Goal: Register for event/course

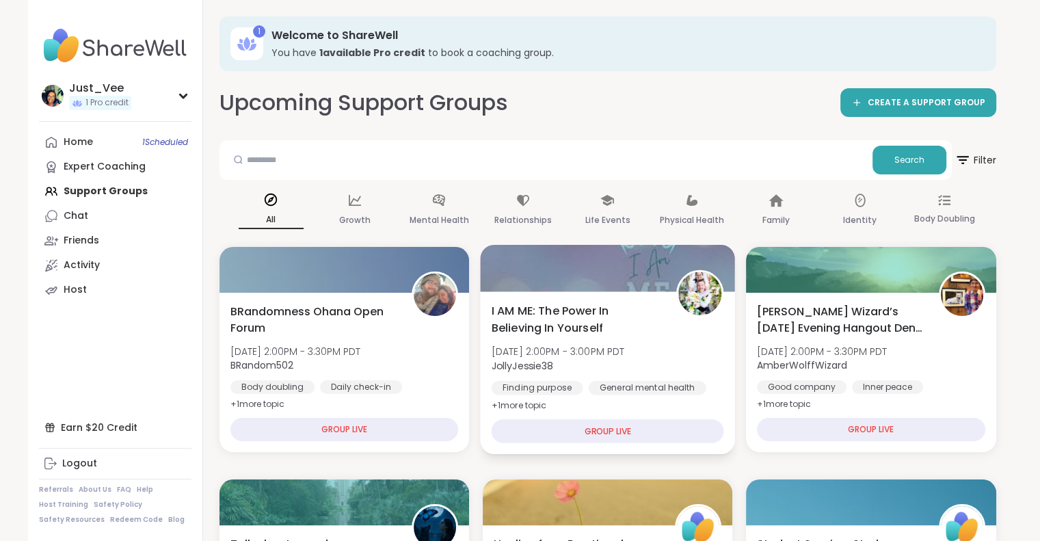
click at [655, 325] on span "I AM ME: The Power In Believing In Yourself" at bounding box center [576, 318] width 170 height 33
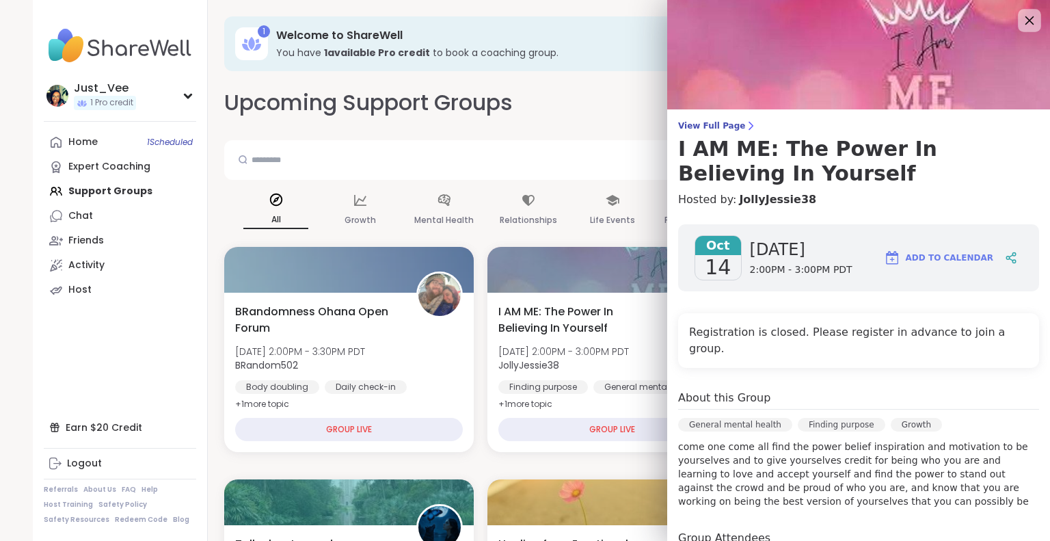
click at [1020, 25] on icon at bounding box center [1028, 20] width 17 height 17
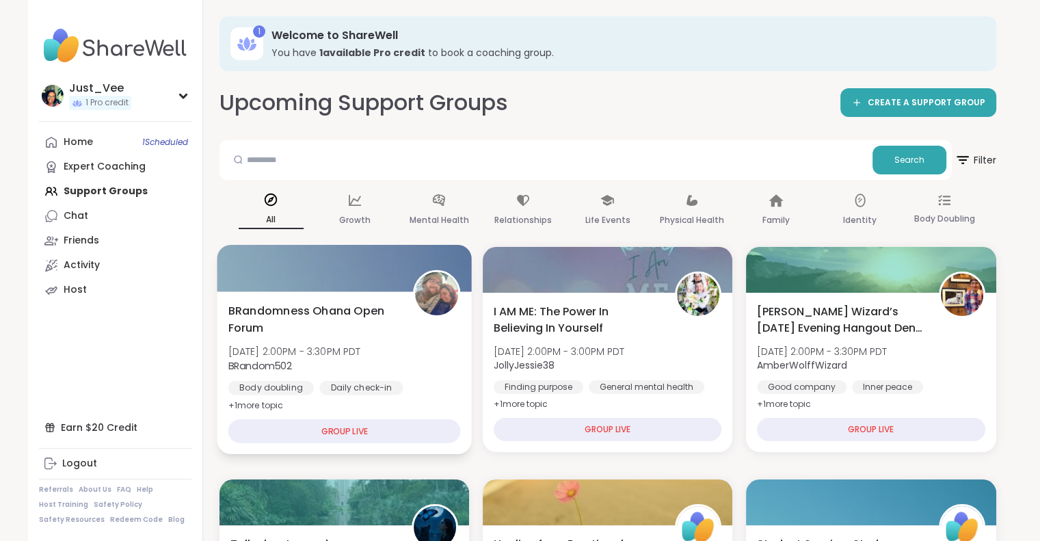
click at [444, 373] on div "BRandomness Ohana Open Forum [DATE] 2:00PM - 3:30PM PDT BRandom502 Body doublin…" at bounding box center [344, 357] width 232 height 111
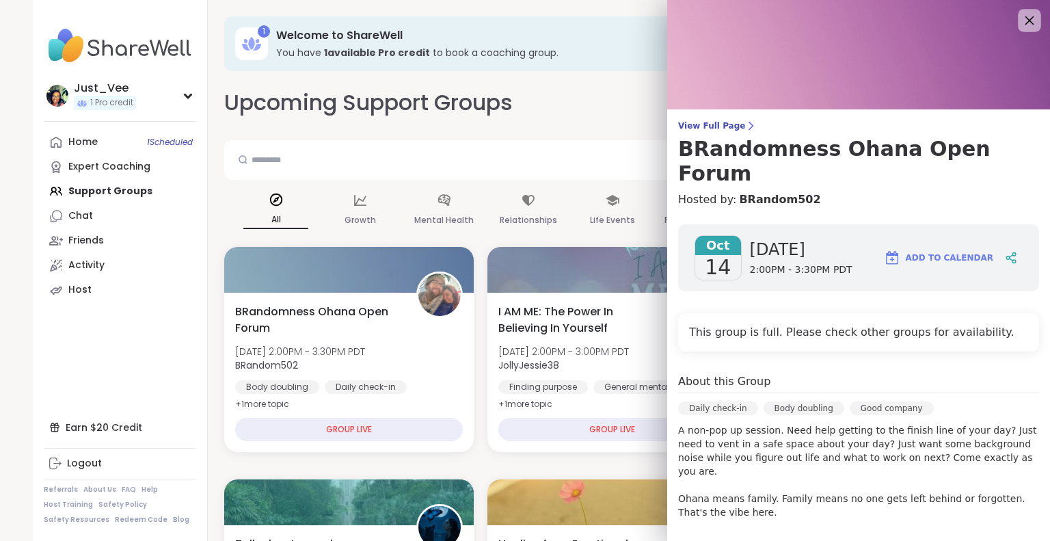
click at [1020, 24] on icon at bounding box center [1028, 20] width 17 height 17
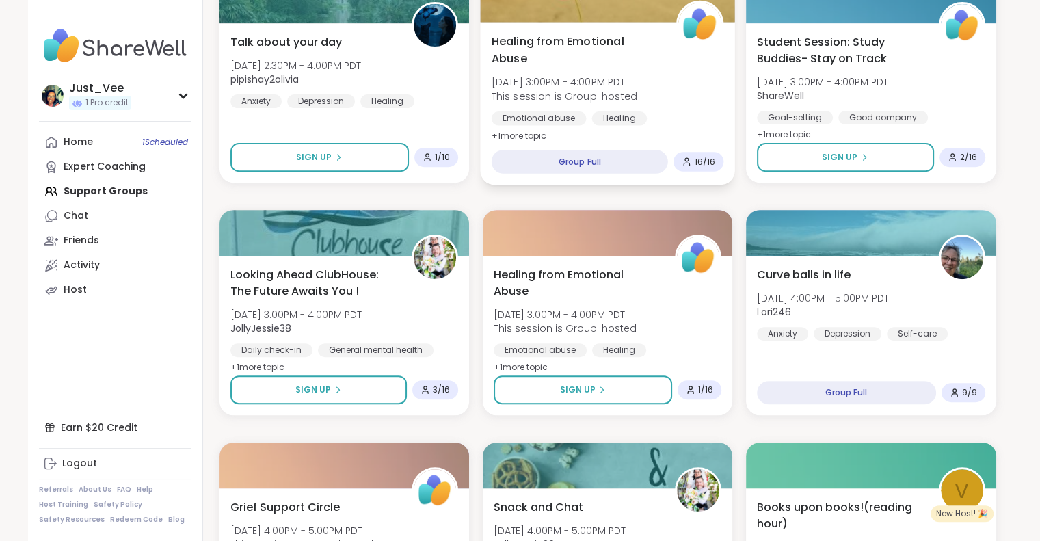
scroll to position [547, 0]
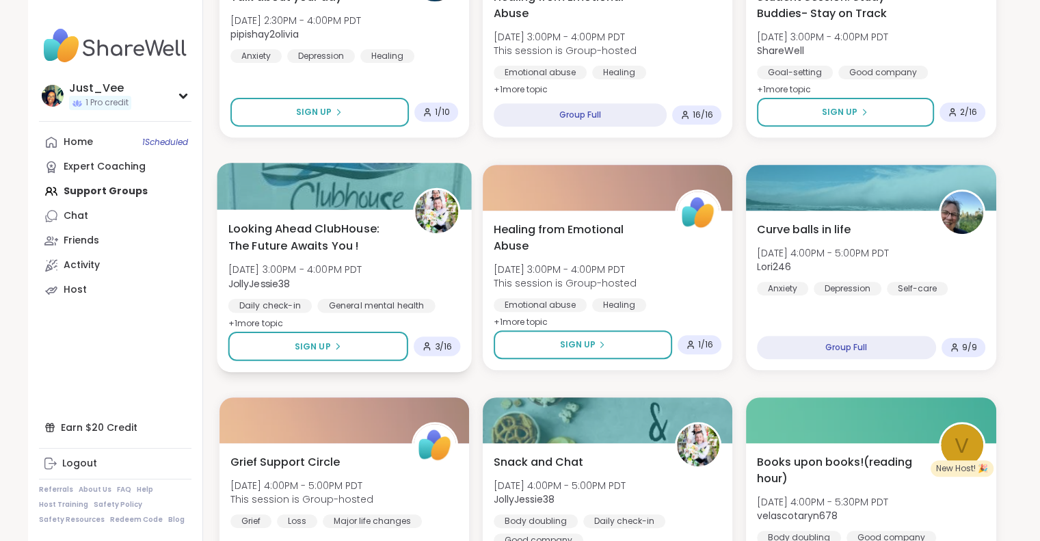
click at [422, 265] on div "Looking Ahead ClubHouse: The Future Awaits You ! [DATE] 3:00PM - 4:00PM PDT Jol…" at bounding box center [344, 275] width 232 height 111
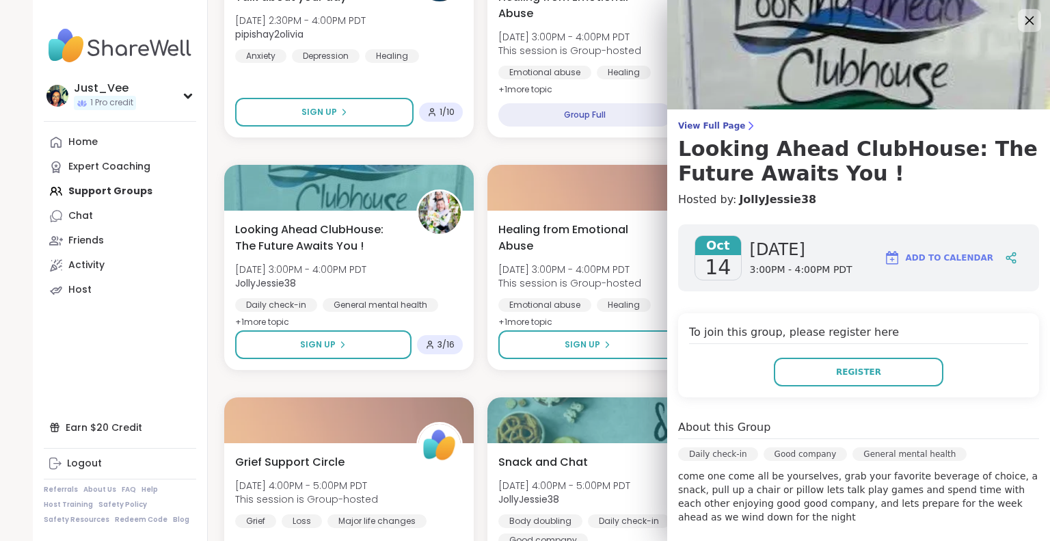
click at [1020, 23] on icon at bounding box center [1028, 20] width 17 height 17
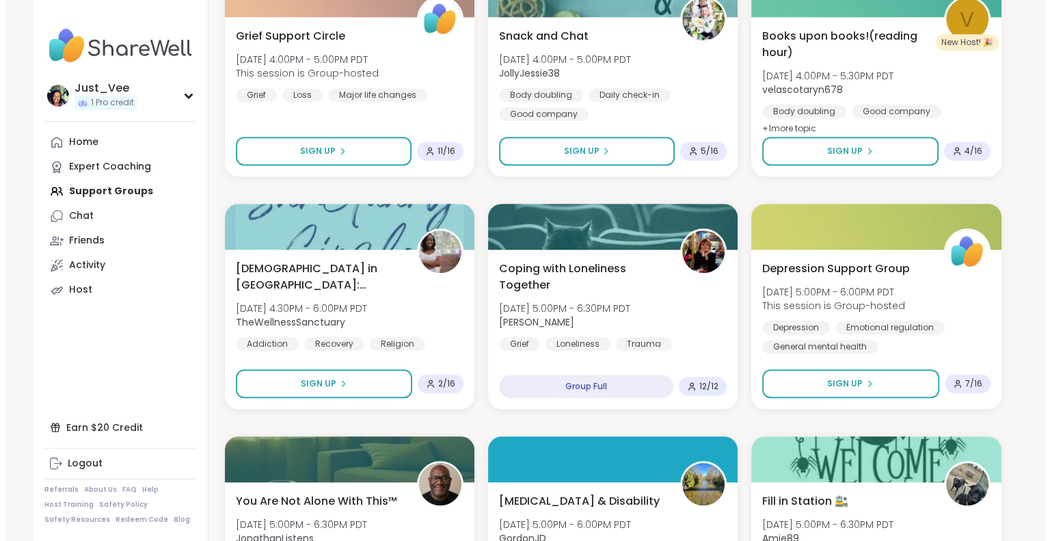
scroll to position [1094, 0]
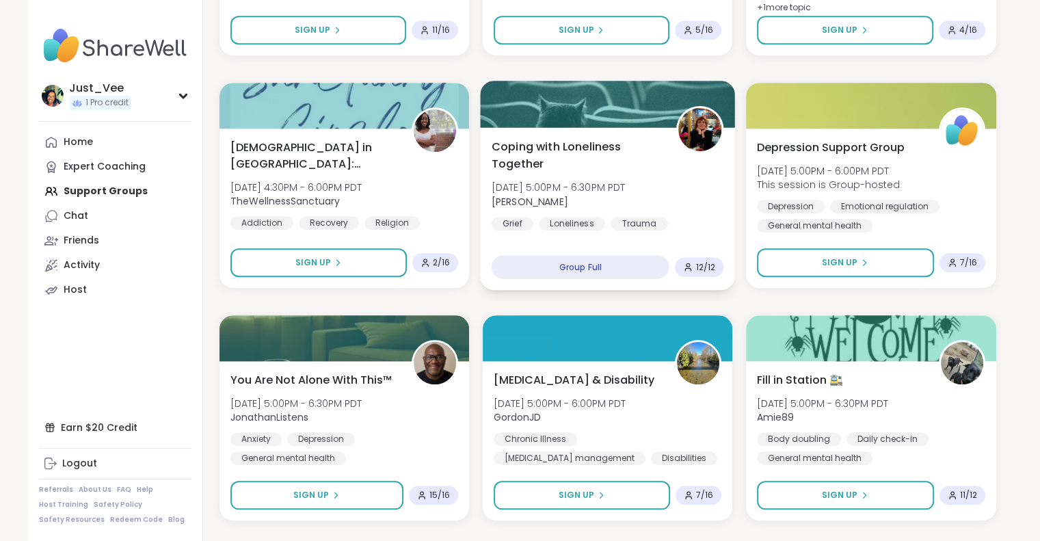
click at [705, 185] on div "Coping with Loneliness Together [DATE] 5:00PM - 6:30PM PDT [PERSON_NAME] Loneli…" at bounding box center [607, 184] width 232 height 92
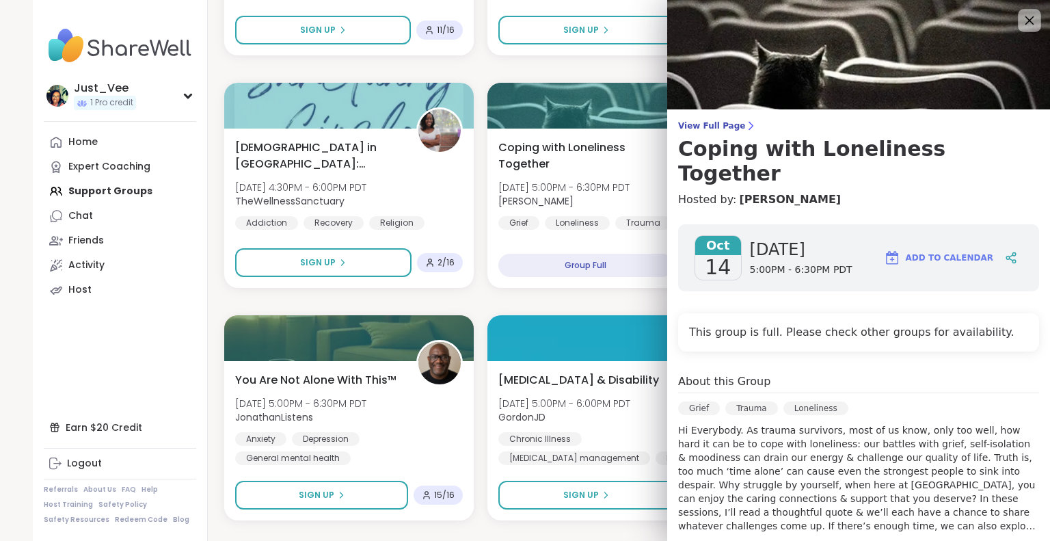
click at [1020, 25] on icon at bounding box center [1028, 20] width 17 height 17
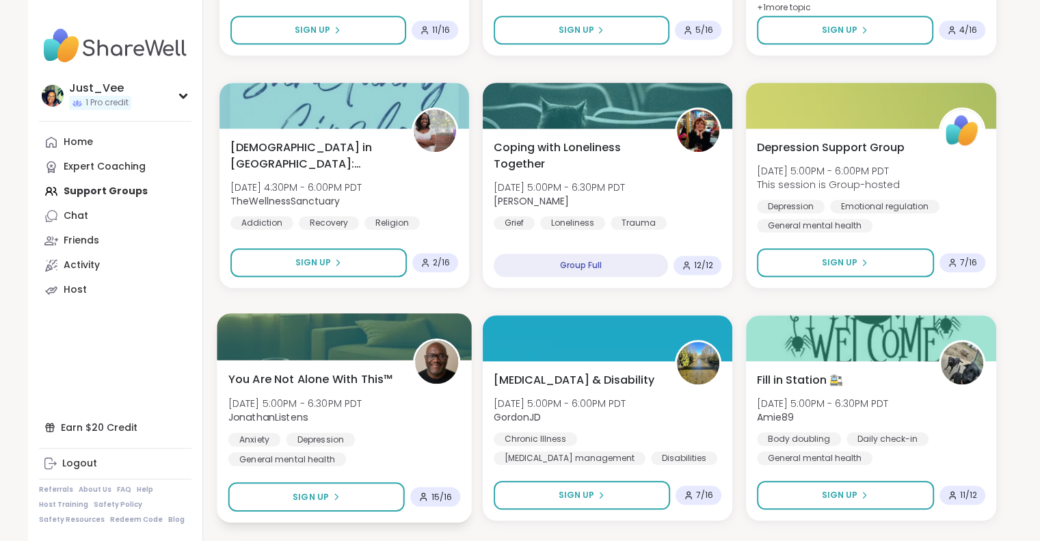
click at [394, 452] on div "Anxiety [MEDICAL_DATA] General mental health" at bounding box center [344, 448] width 232 height 33
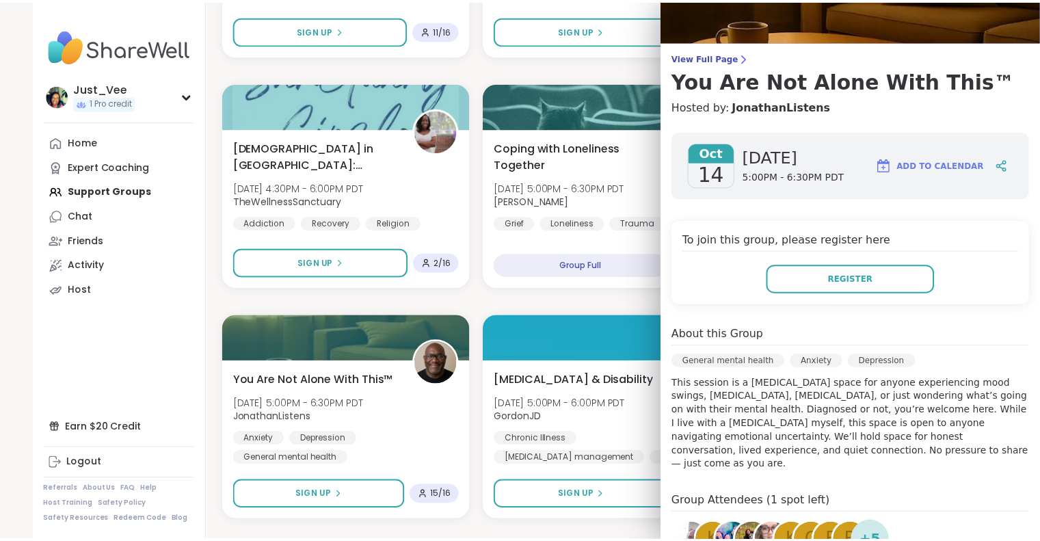
scroll to position [0, 0]
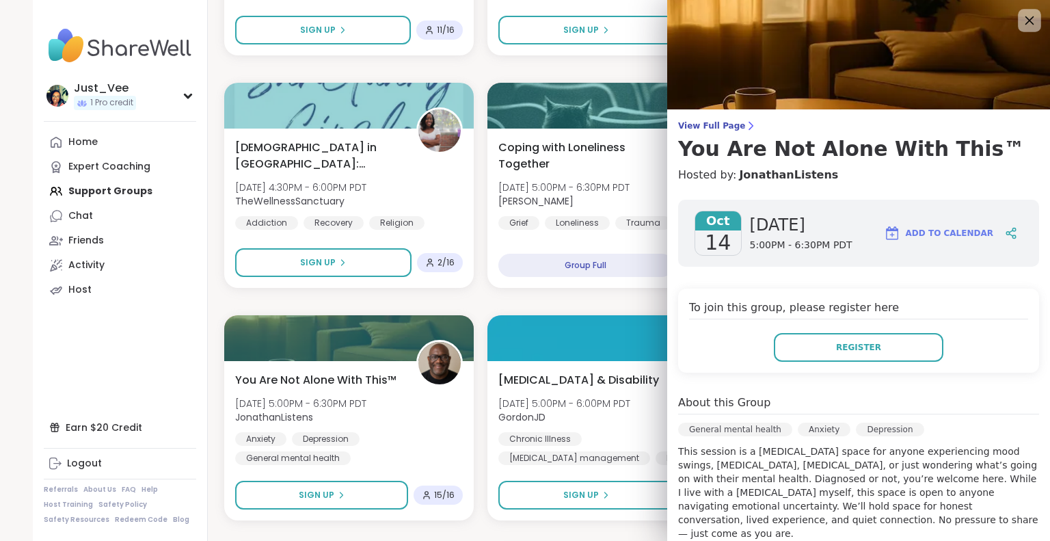
click at [1020, 17] on icon at bounding box center [1028, 20] width 17 height 17
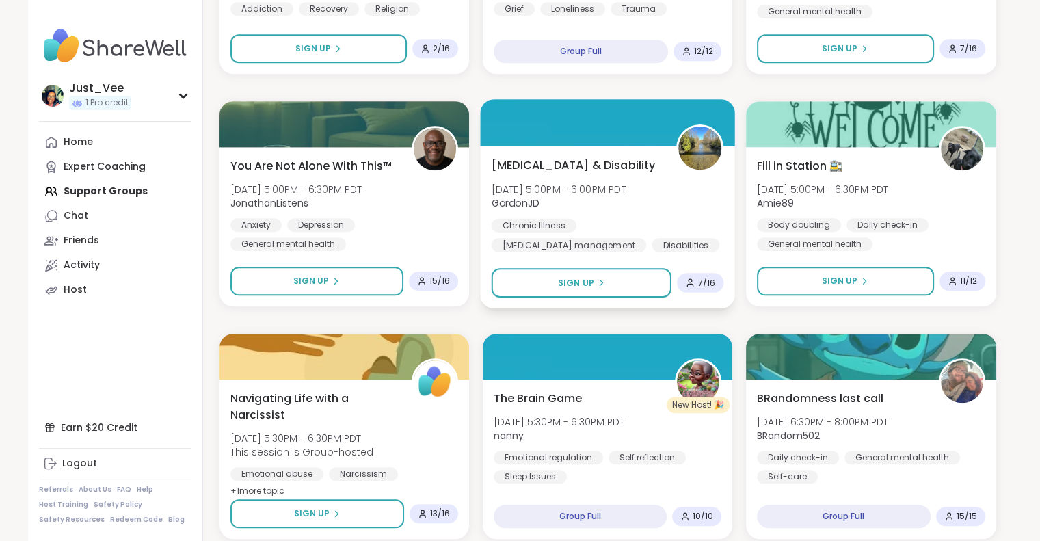
scroll to position [1367, 0]
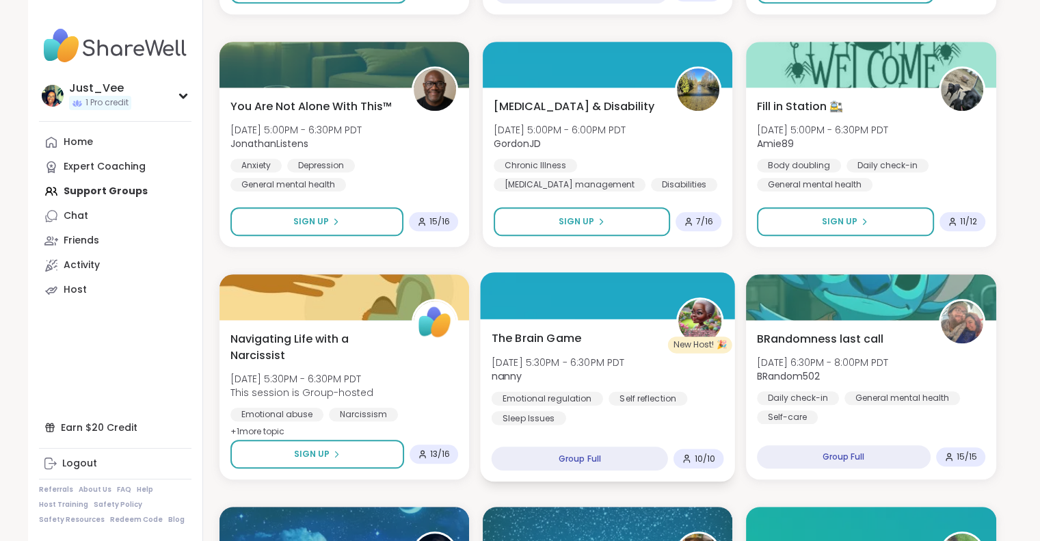
click at [666, 420] on div "Emotional regulation Self reflection Sleep Issues" at bounding box center [607, 407] width 232 height 33
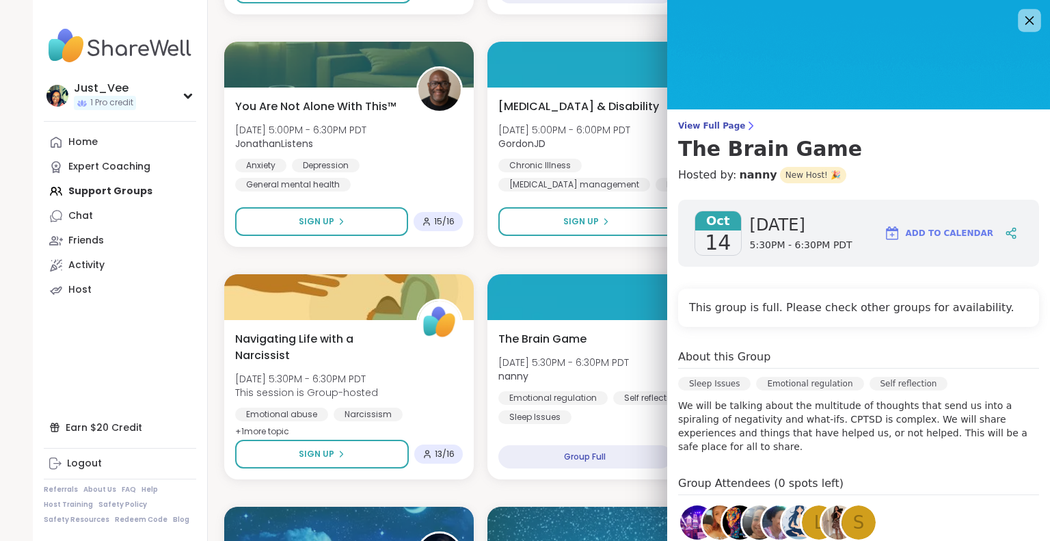
click at [1020, 23] on icon at bounding box center [1028, 20] width 17 height 17
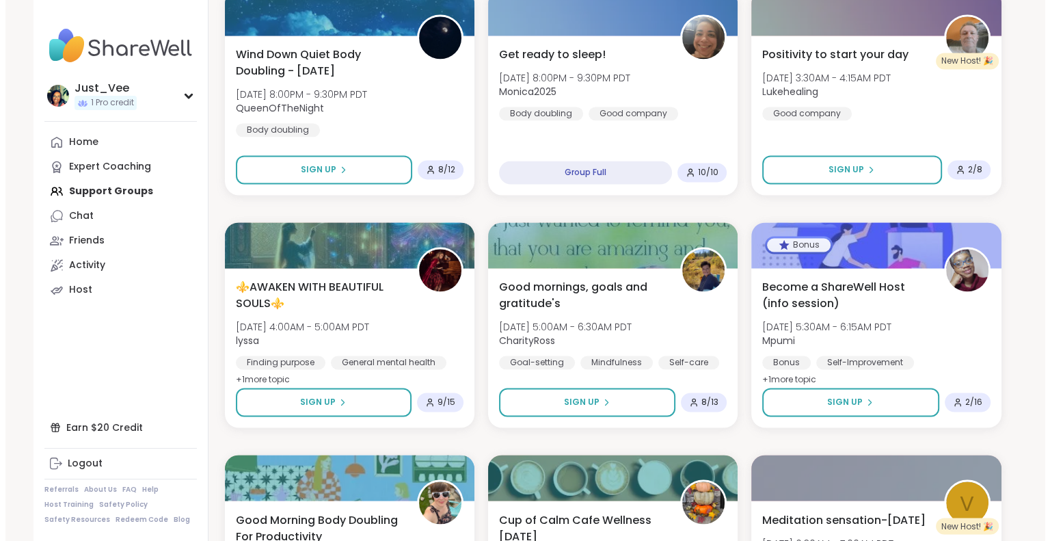
scroll to position [2119, 0]
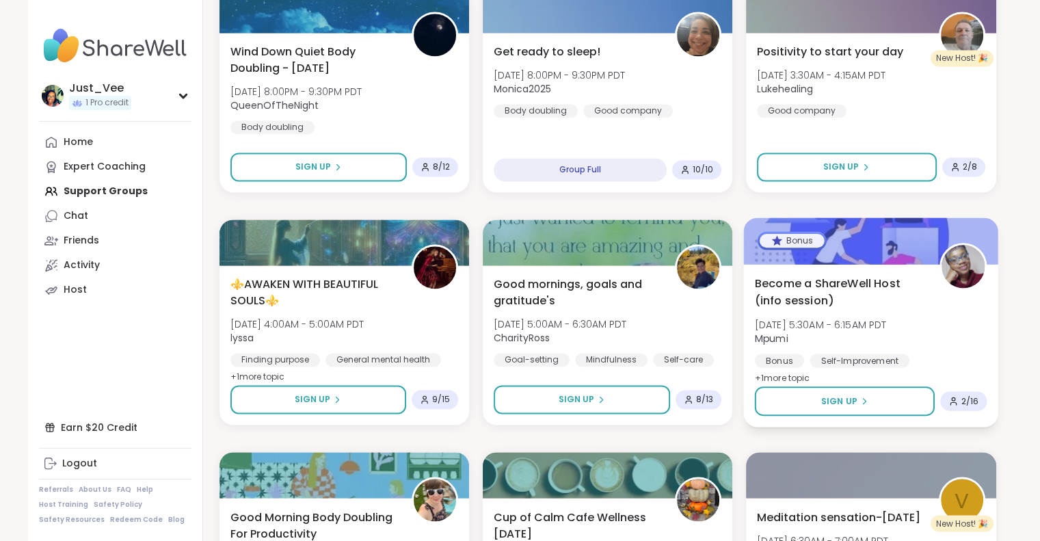
click at [964, 345] on div "Become a ShareWell Host (info session) [DATE] 5:30AM - 6:15AM PDT Mpumi Bonus […" at bounding box center [871, 330] width 232 height 111
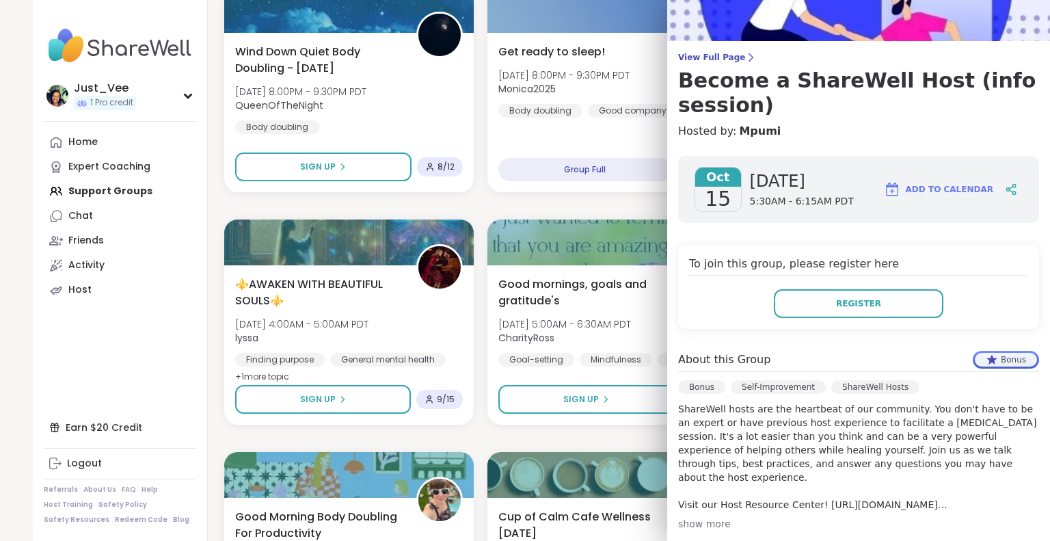
scroll to position [137, 0]
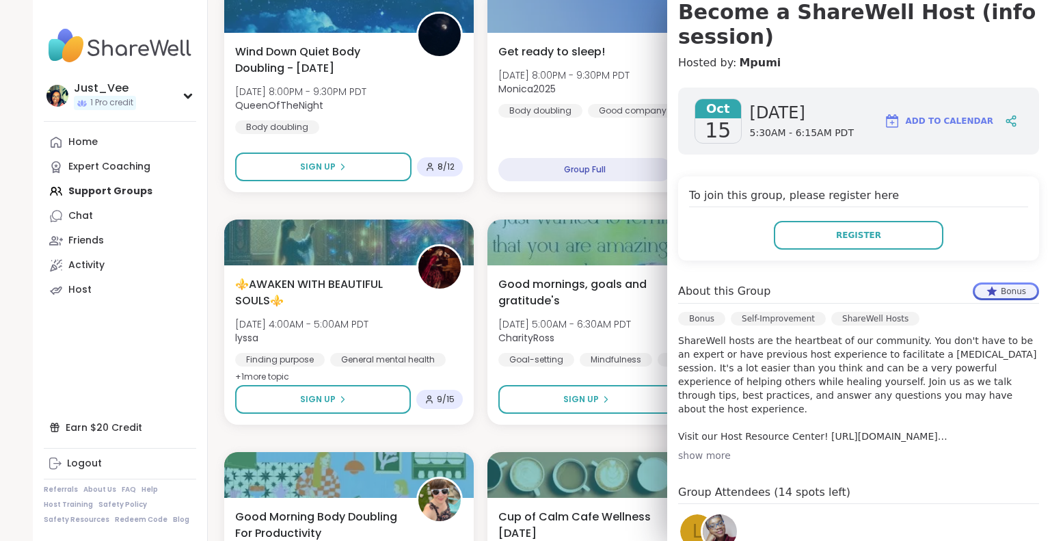
click at [703, 456] on div "show more" at bounding box center [858, 455] width 361 height 14
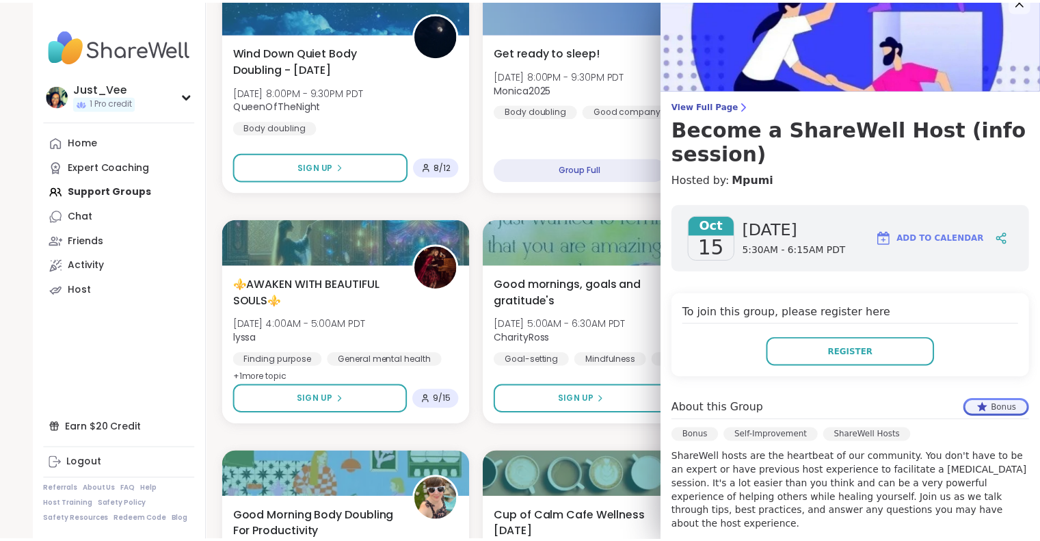
scroll to position [0, 0]
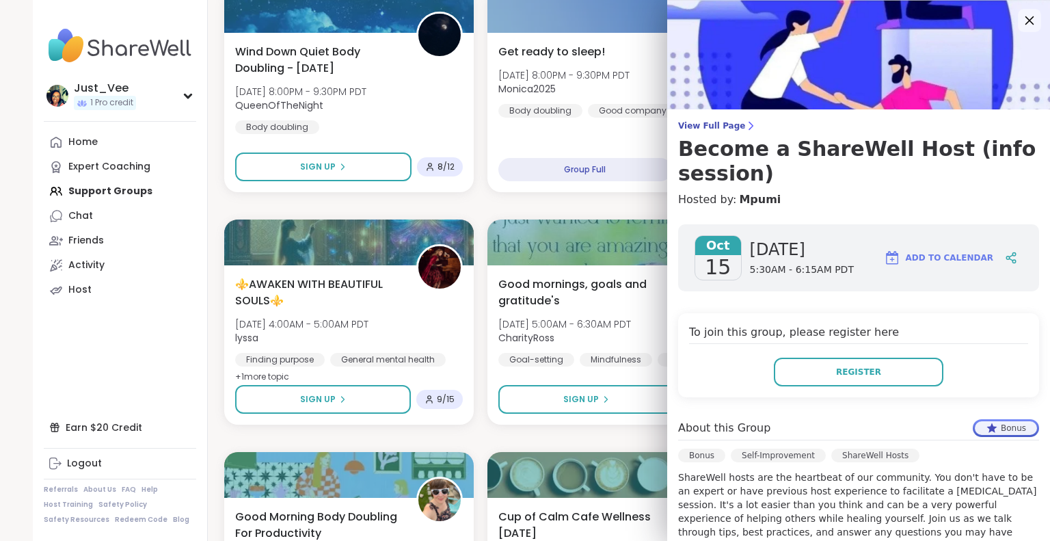
click at [1020, 23] on icon at bounding box center [1028, 20] width 17 height 17
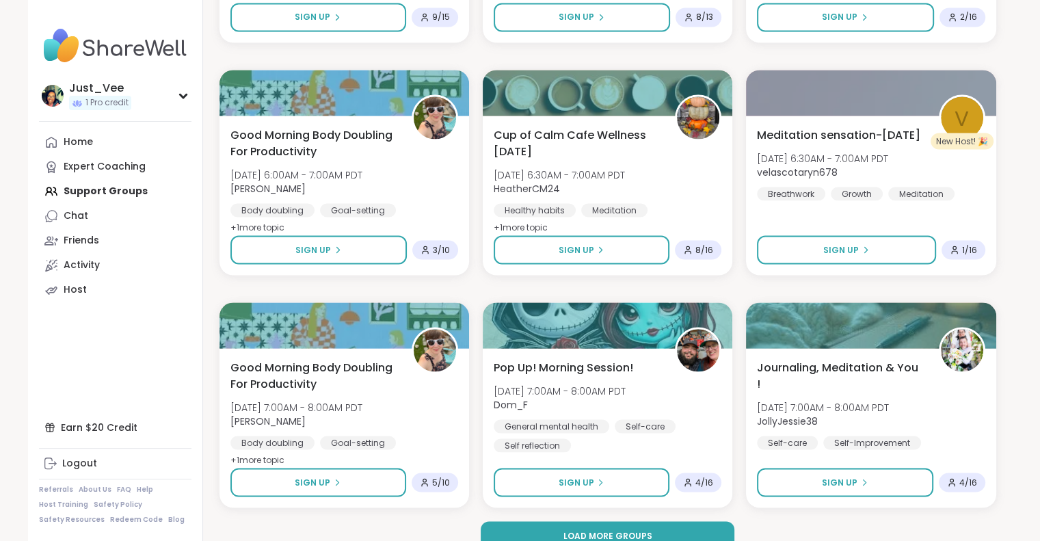
scroll to position [2523, 0]
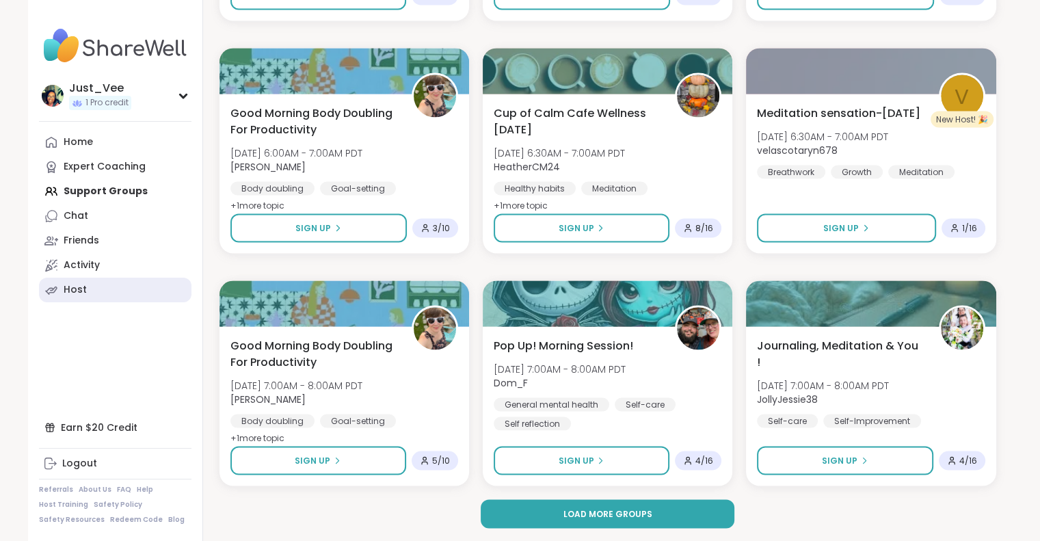
click at [82, 292] on div "Host" at bounding box center [75, 290] width 23 height 14
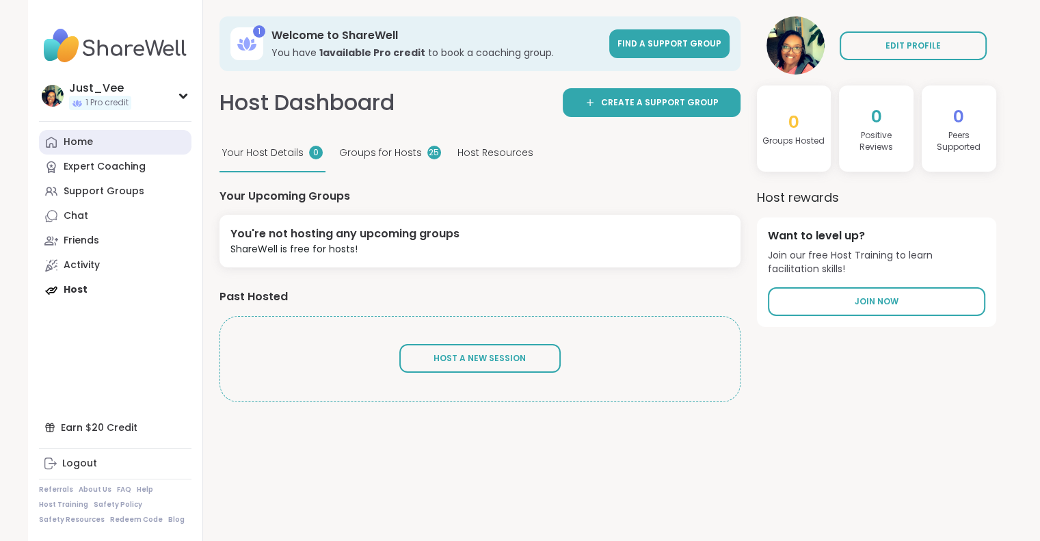
click at [82, 136] on div "Home" at bounding box center [78, 142] width 29 height 14
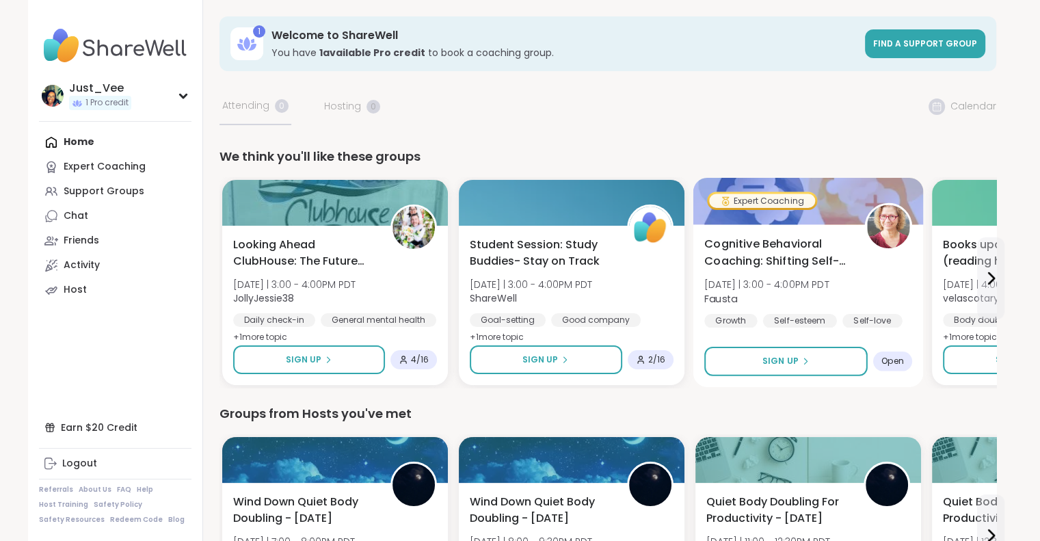
click at [917, 285] on div "Cognitive Behavioral Coaching: Shifting Self-Talk [DATE] | 3:00 - 4:00PM PDT [P…" at bounding box center [807, 305] width 230 height 163
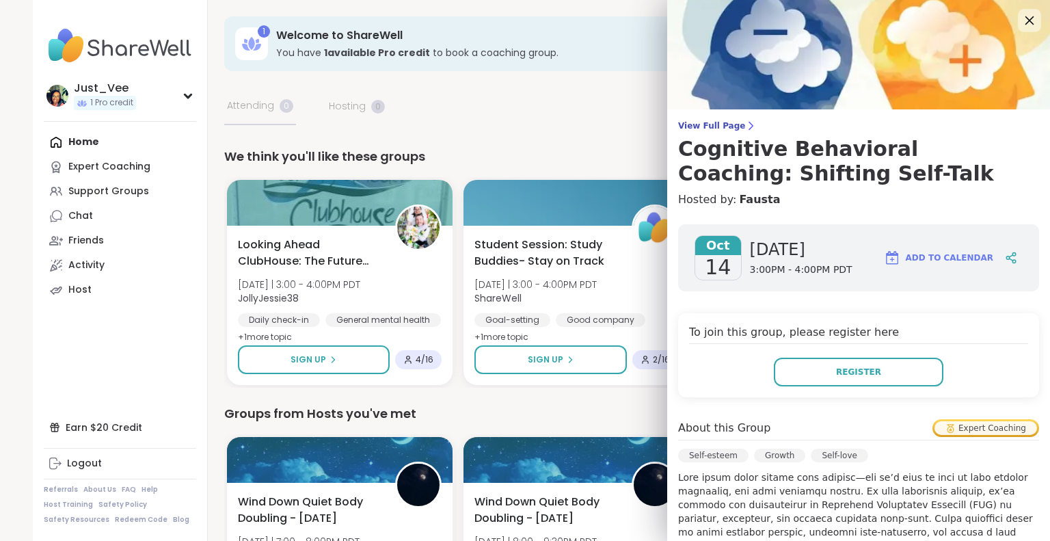
click at [1025, 23] on icon at bounding box center [1029, 20] width 9 height 9
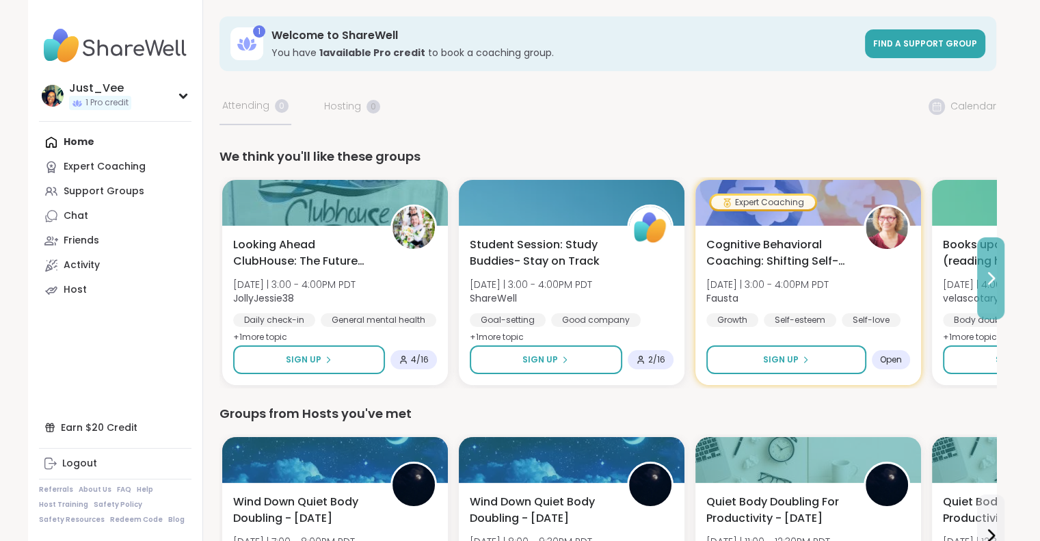
click at [990, 281] on icon at bounding box center [990, 278] width 5 height 11
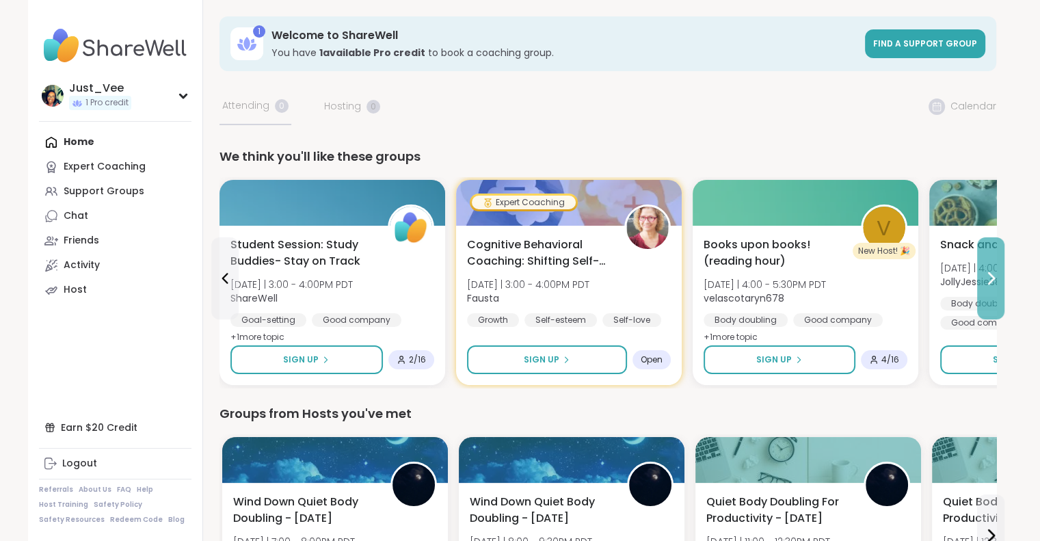
click at [990, 281] on icon at bounding box center [990, 278] width 5 height 11
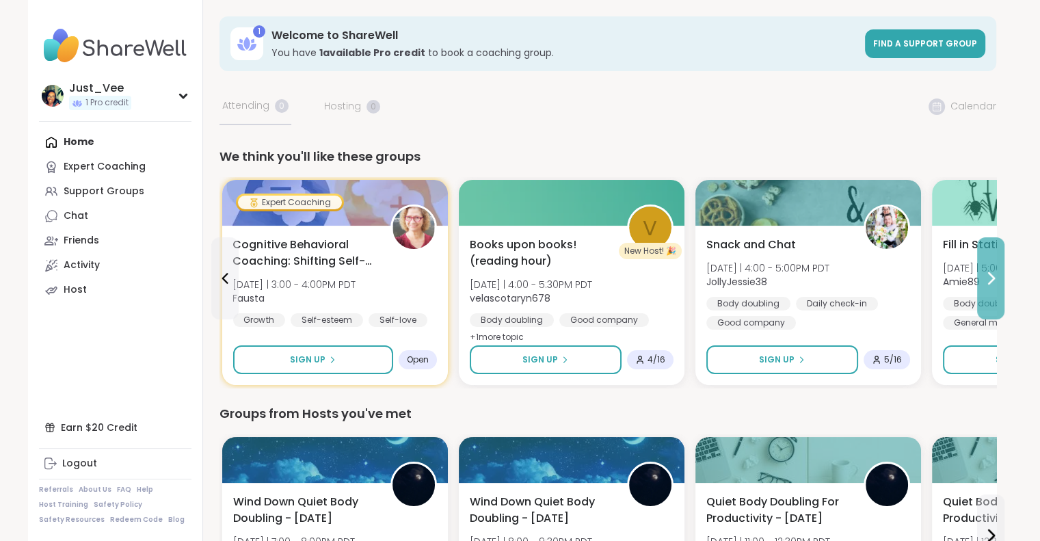
click at [990, 281] on icon at bounding box center [990, 278] width 5 height 11
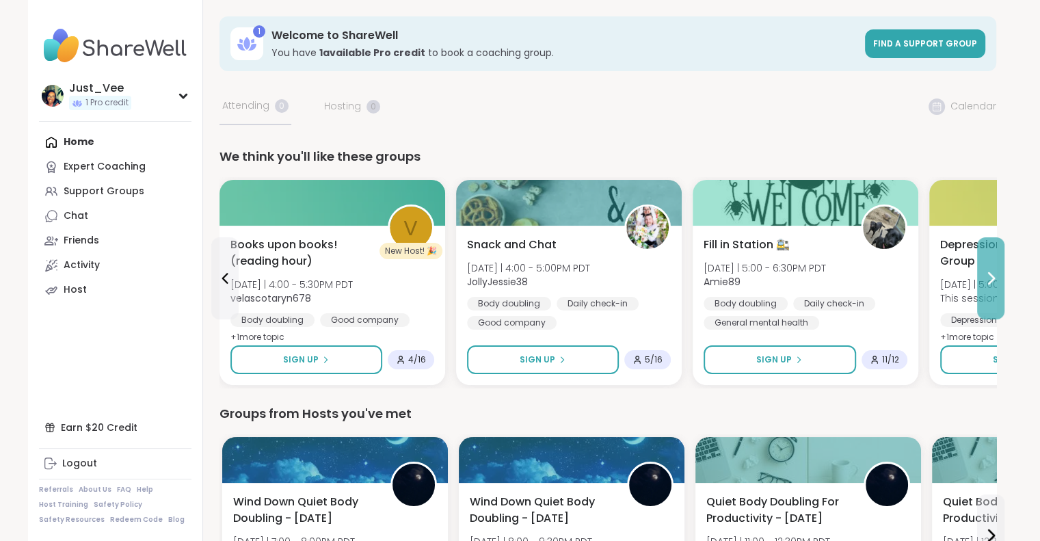
click at [990, 281] on icon at bounding box center [990, 278] width 5 height 11
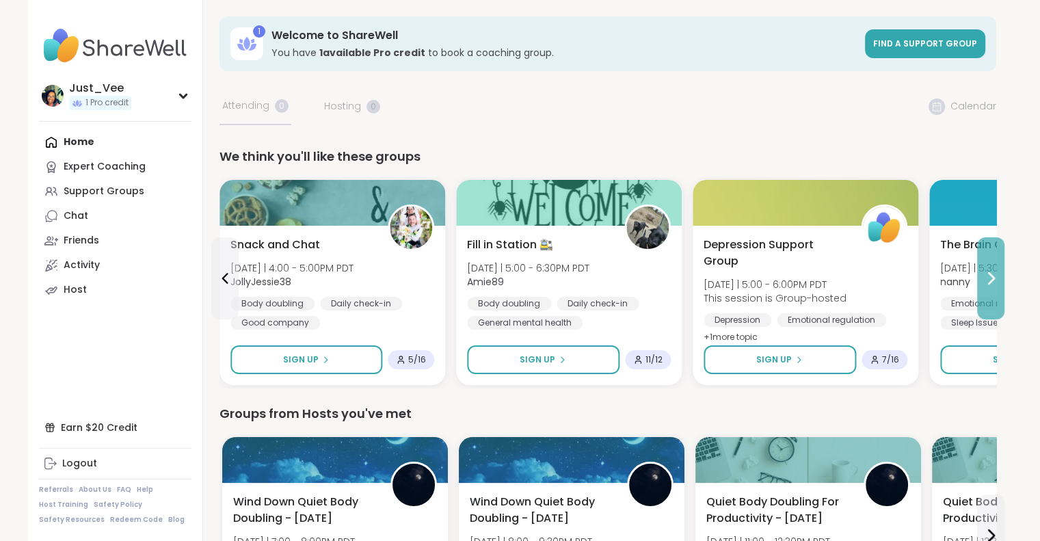
click at [990, 281] on icon at bounding box center [990, 278] width 5 height 11
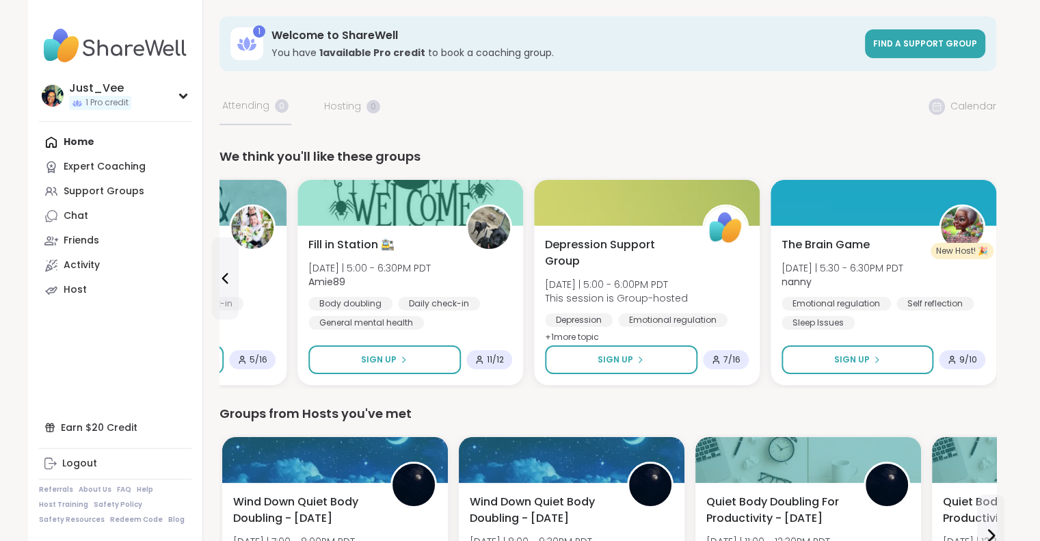
click at [990, 281] on div "The Brain Game [DATE] | 5:30 - 6:30PM PDT nanny Emotional regulation Self refle…" at bounding box center [883, 305] width 226 height 159
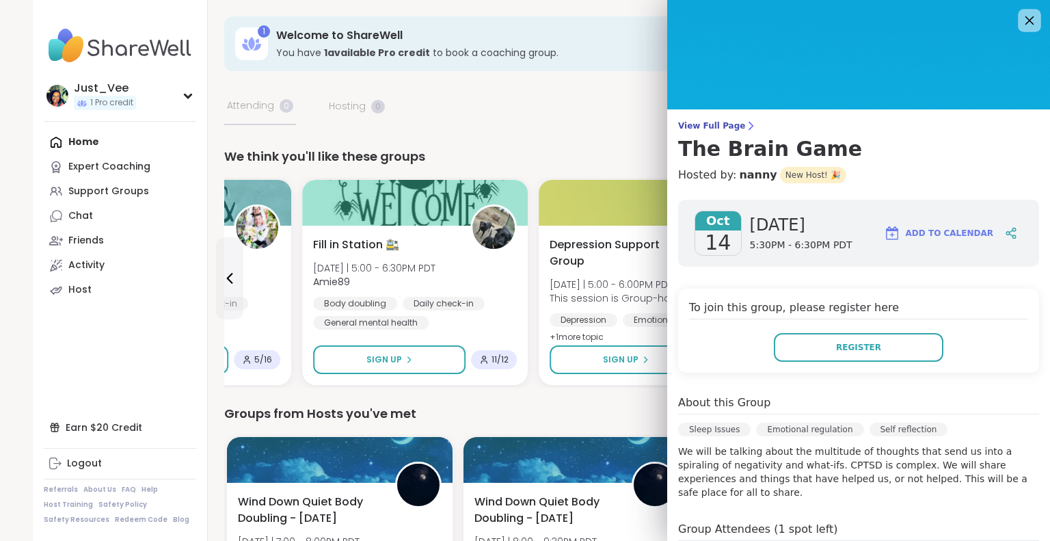
click at [1020, 21] on icon at bounding box center [1028, 20] width 17 height 17
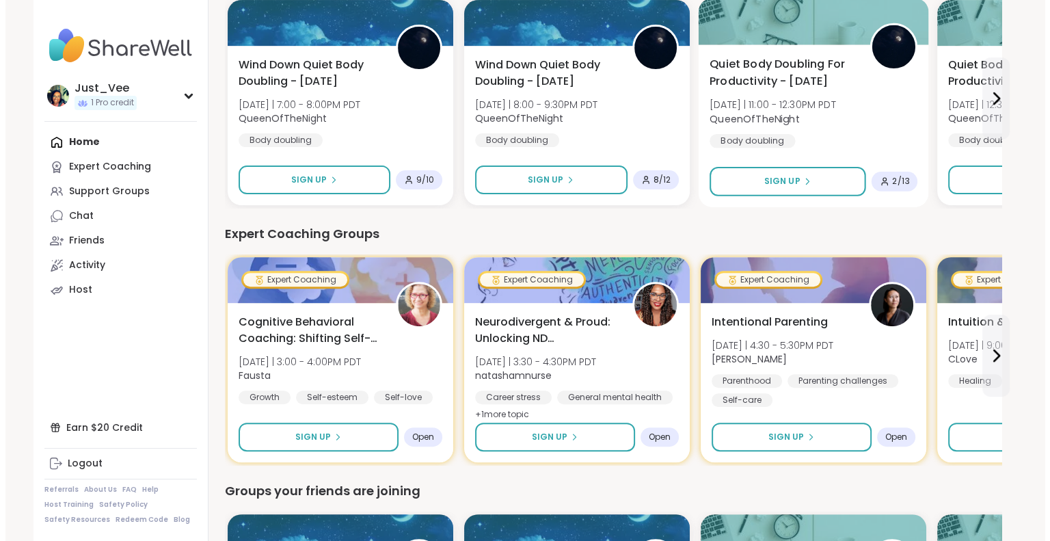
scroll to position [478, 0]
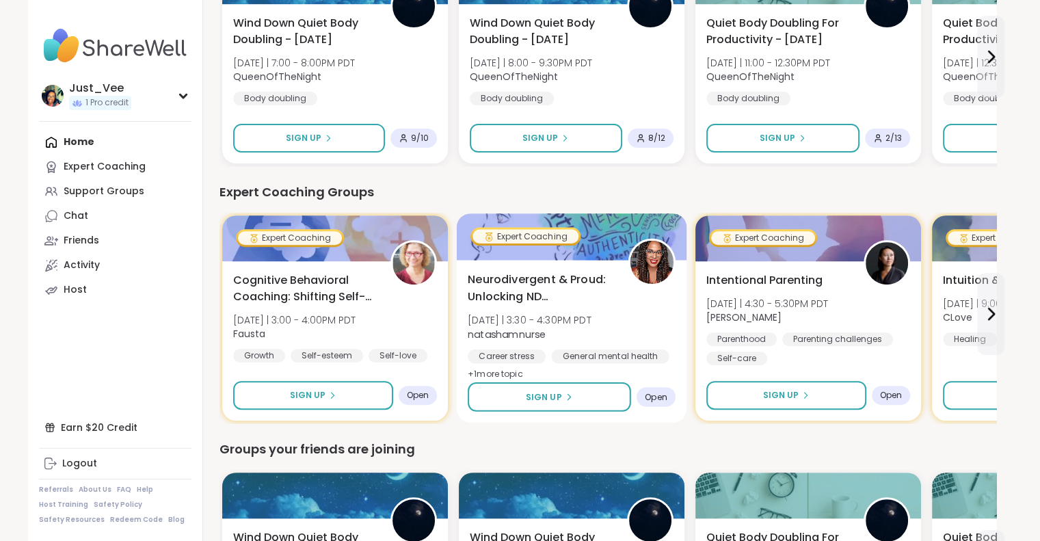
click at [651, 316] on div "Neurodivergent & Proud: Unlocking ND Superpowers [DATE] | 3:30 - 4:30PM PDT nat…" at bounding box center [572, 326] width 208 height 111
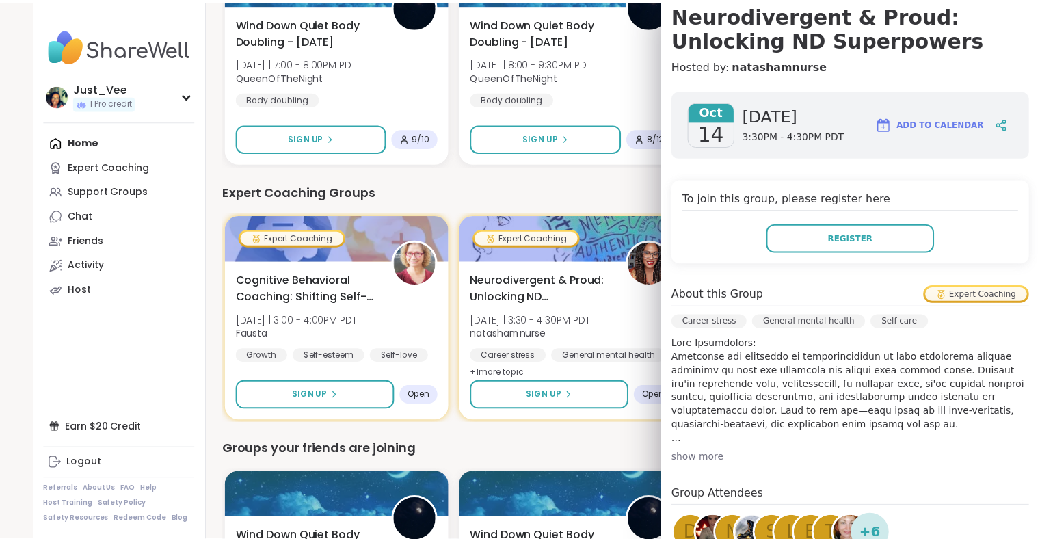
scroll to position [137, 0]
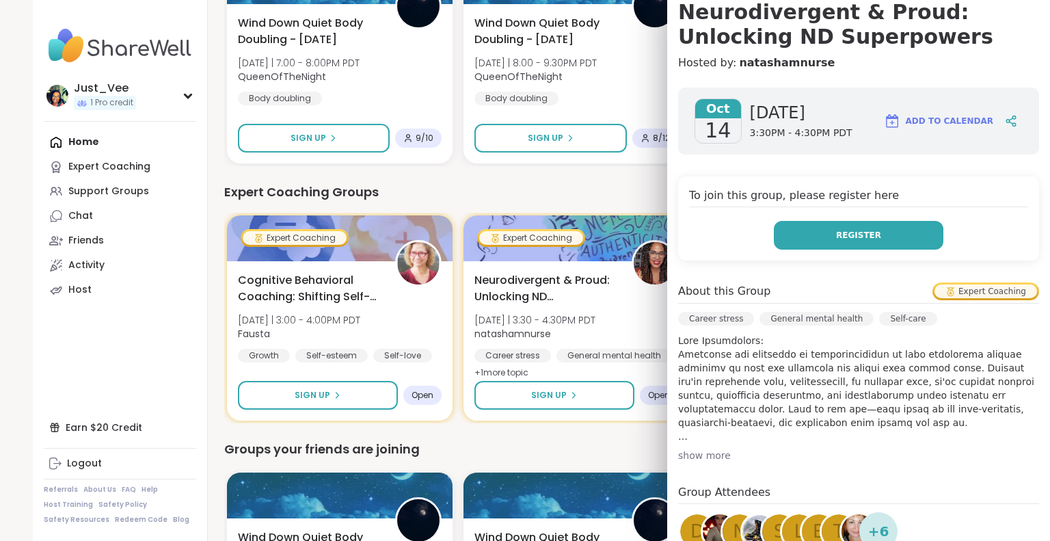
click at [836, 243] on button "Register" at bounding box center [859, 235] width 170 height 29
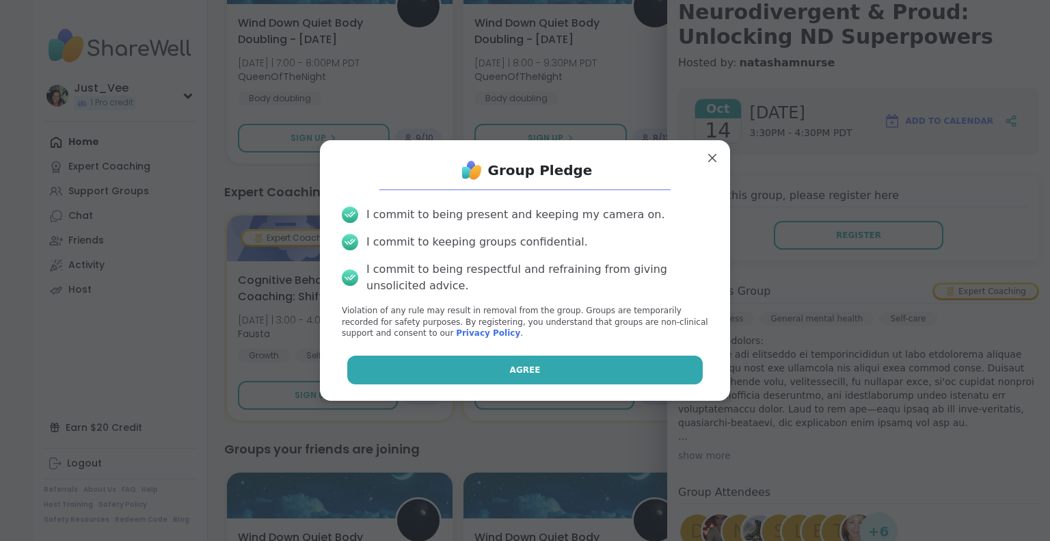
click at [541, 370] on button "Agree" at bounding box center [525, 369] width 356 height 29
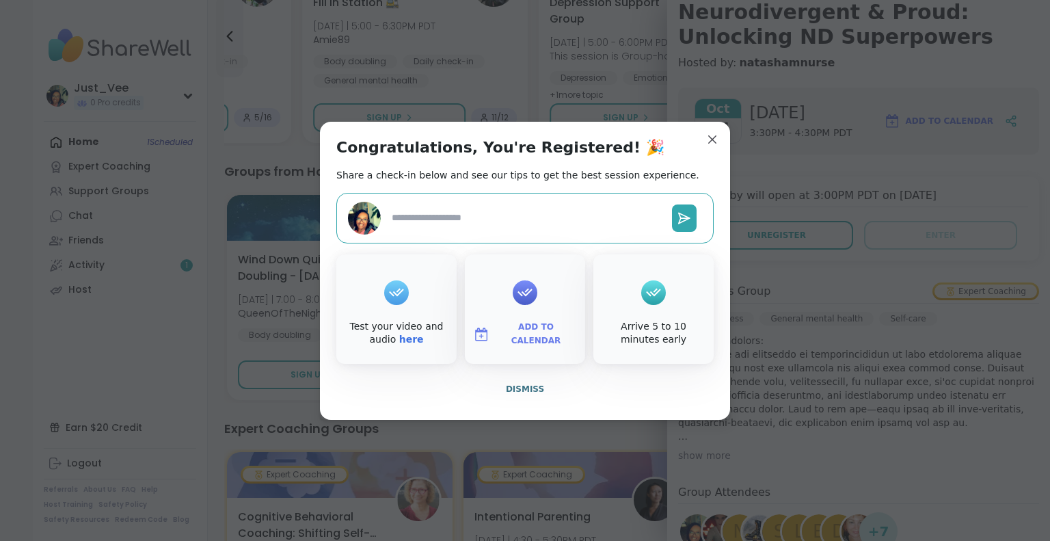
click at [519, 332] on span "Add to Calendar" at bounding box center [536, 334] width 82 height 27
click at [526, 215] on button "Google Calendar" at bounding box center [525, 210] width 104 height 30
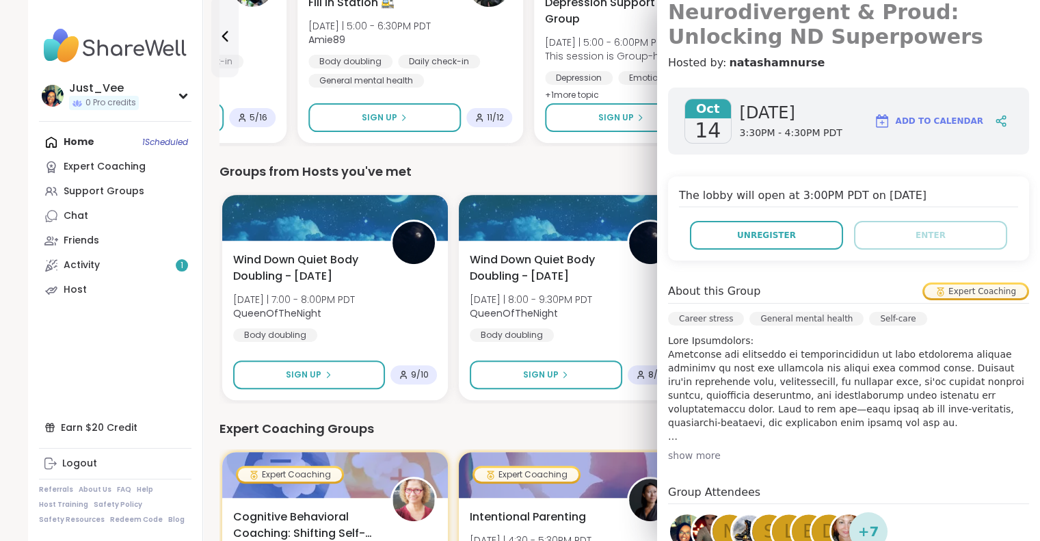
click at [733, 13] on h3 "Neurodivergent & Proud: Unlocking ND Superpowers" at bounding box center [848, 24] width 361 height 49
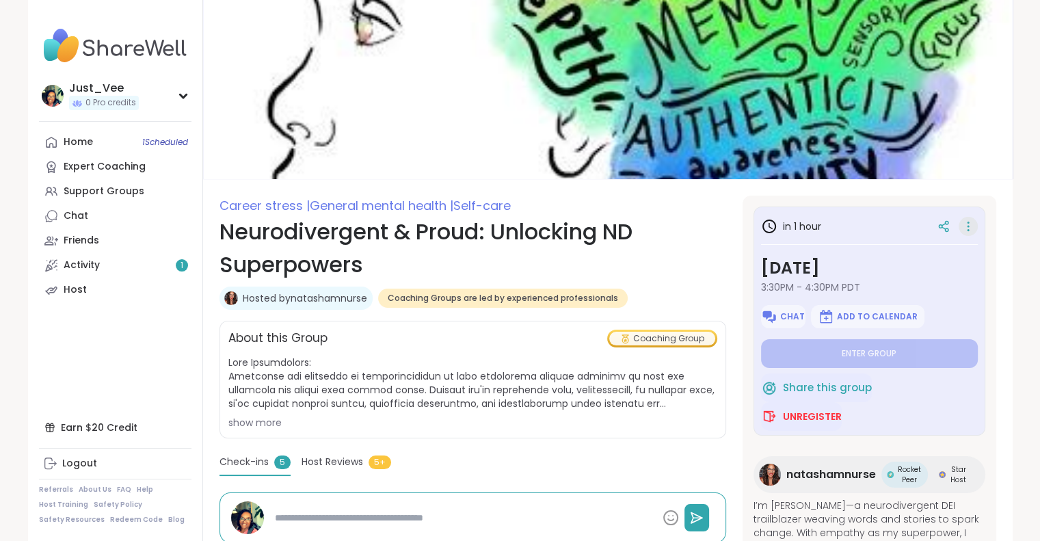
click at [961, 227] on icon at bounding box center [968, 226] width 14 height 19
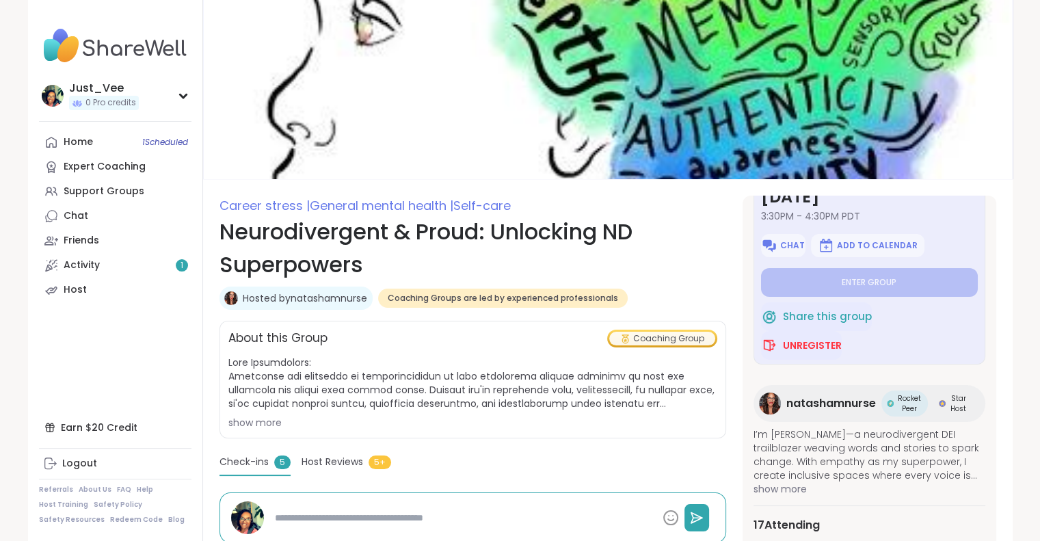
click at [493, 374] on span at bounding box center [472, 382] width 489 height 55
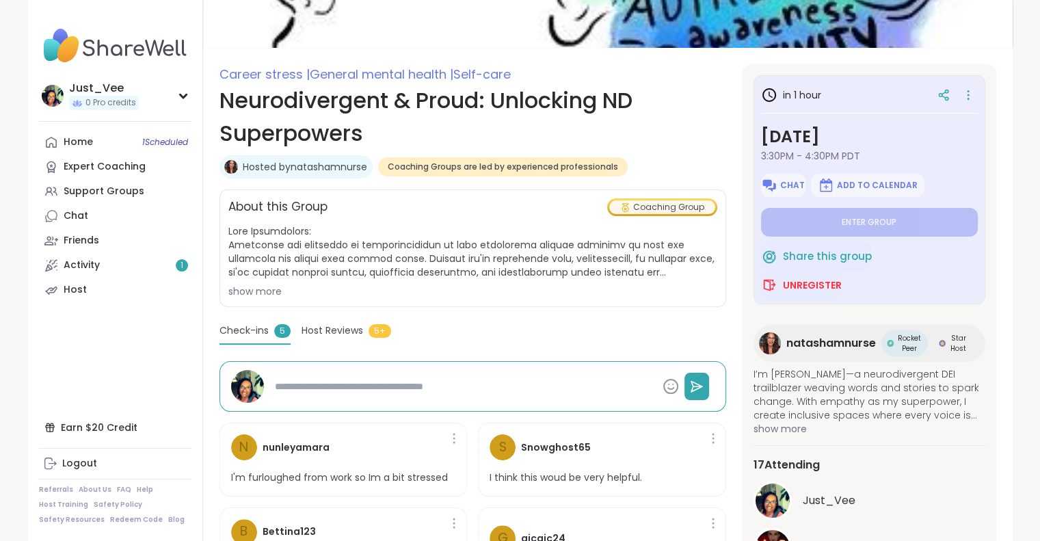
scroll to position [137, 0]
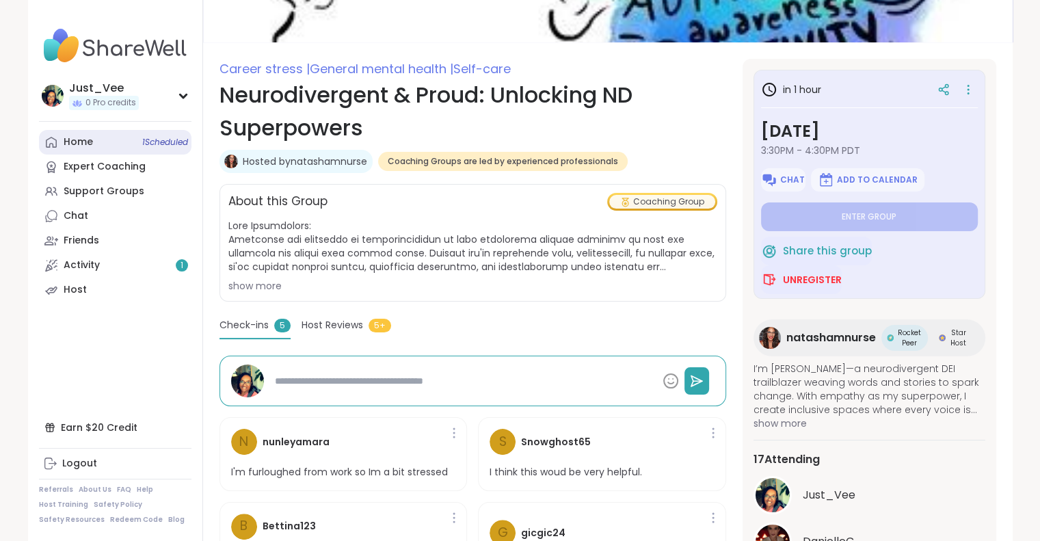
click at [81, 138] on div "Home 1 Scheduled" at bounding box center [78, 142] width 29 height 14
type textarea "*"
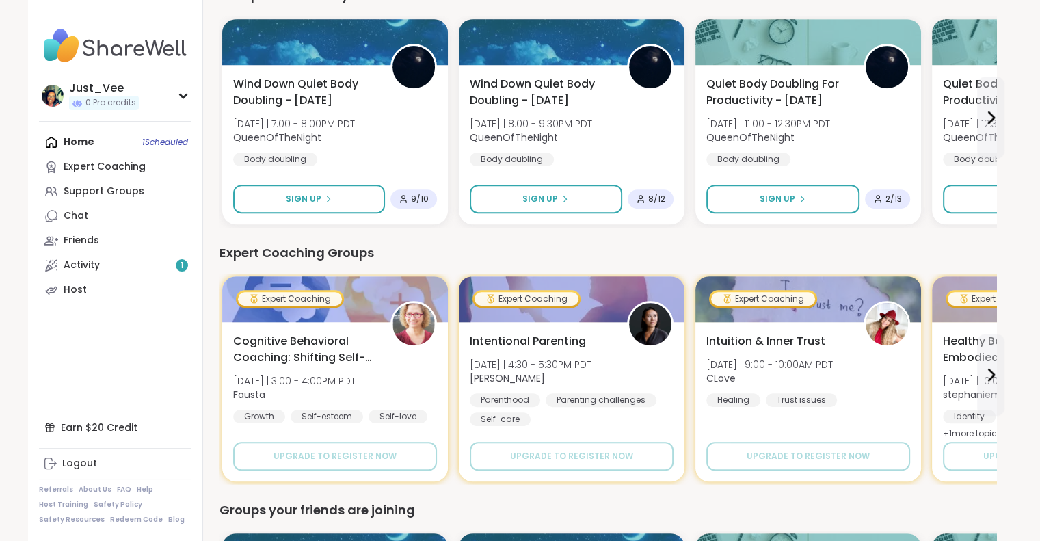
scroll to position [752, 0]
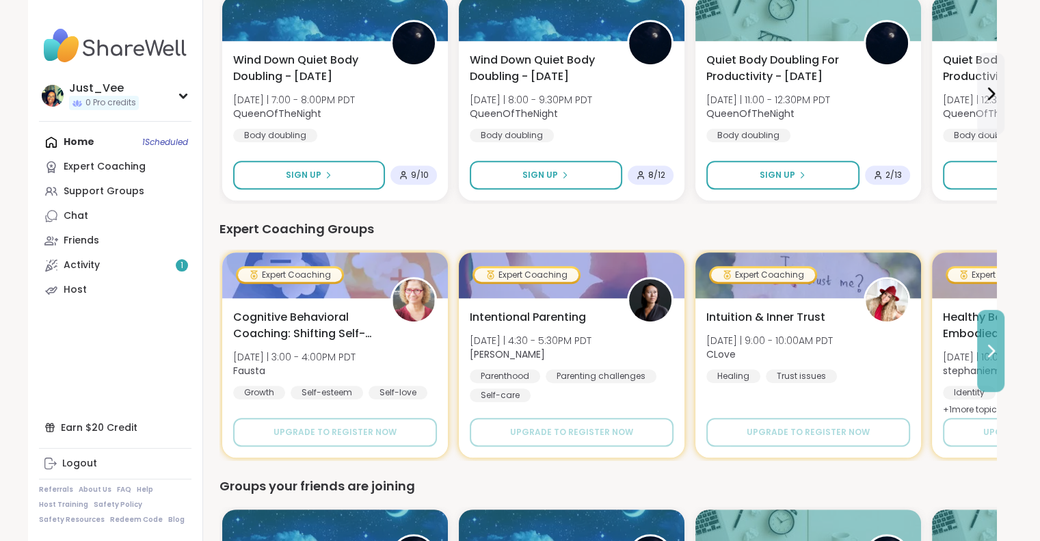
click at [991, 351] on icon at bounding box center [990, 350] width 5 height 11
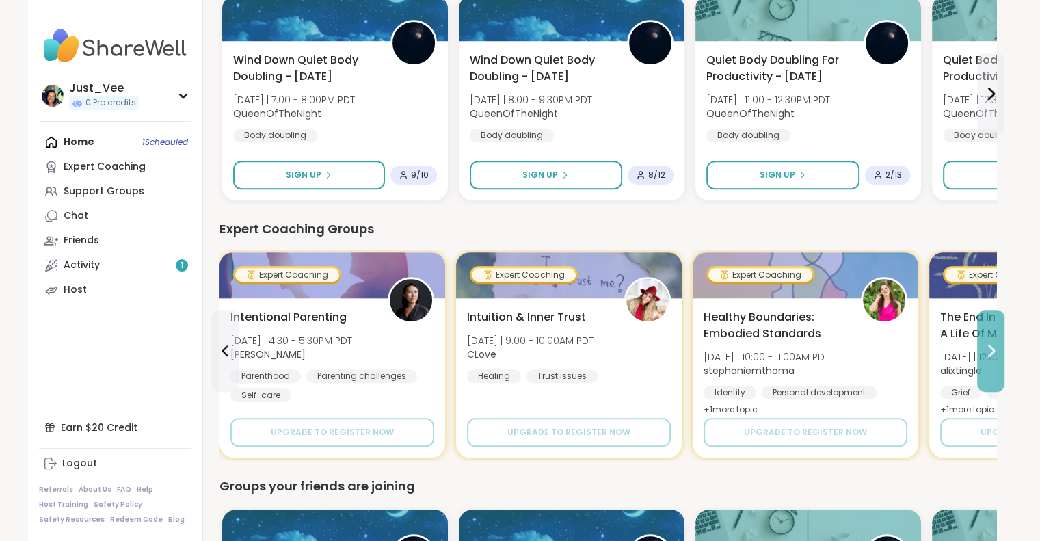
click at [991, 351] on icon at bounding box center [990, 350] width 5 height 11
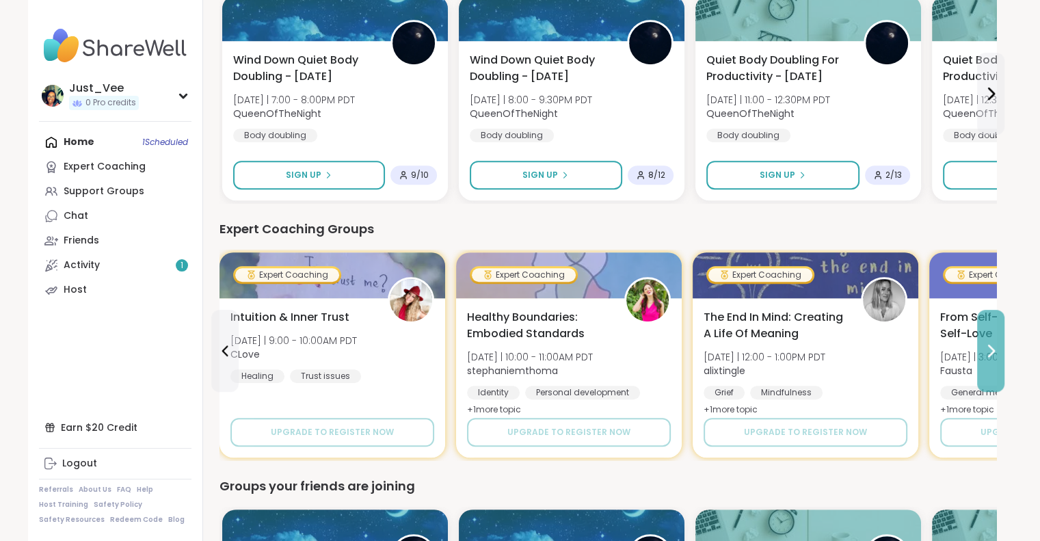
click at [991, 351] on icon at bounding box center [990, 350] width 5 height 11
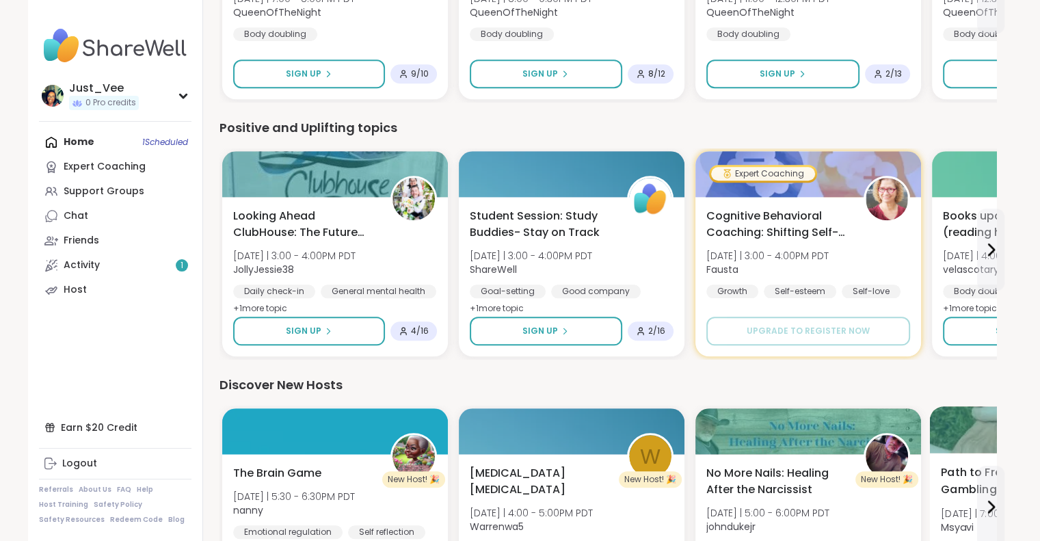
scroll to position [1435, 0]
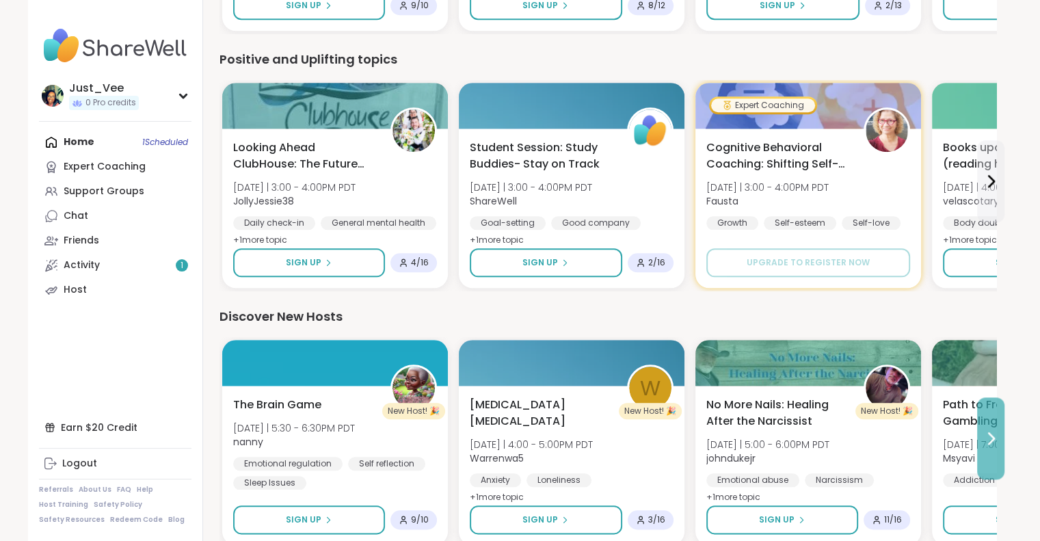
click at [986, 434] on icon at bounding box center [990, 438] width 16 height 16
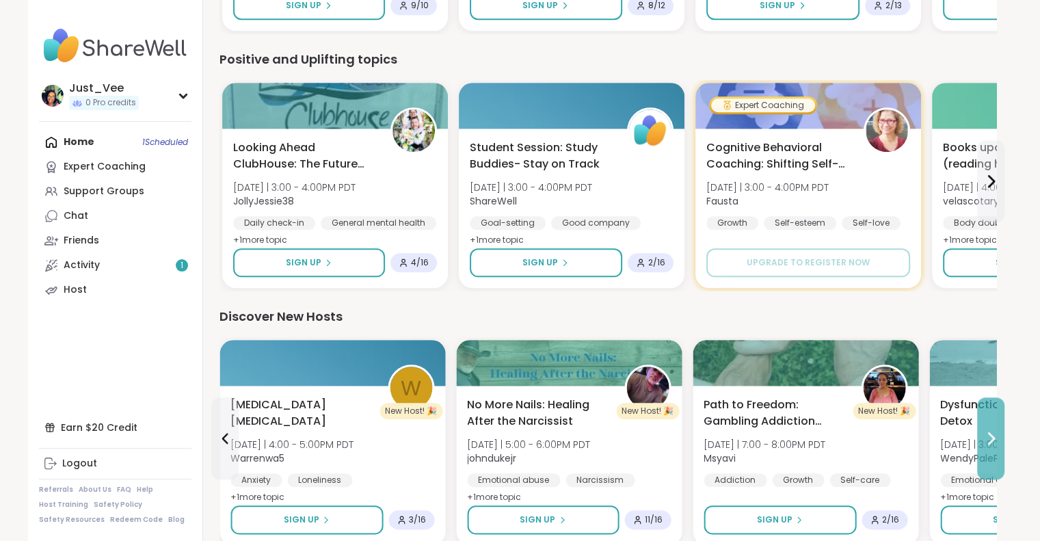
click at [986, 434] on icon at bounding box center [990, 438] width 16 height 16
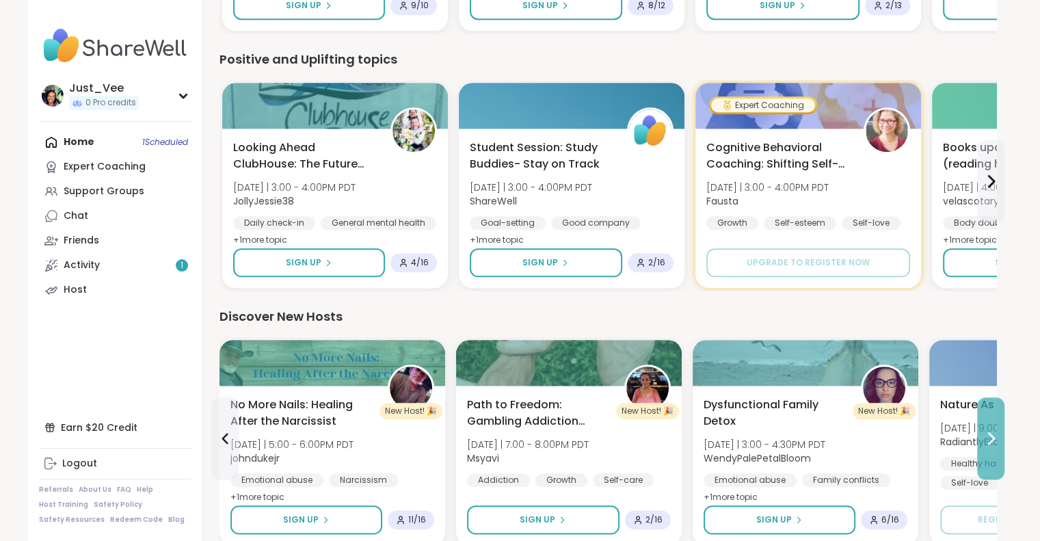
click at [986, 434] on icon at bounding box center [990, 438] width 16 height 16
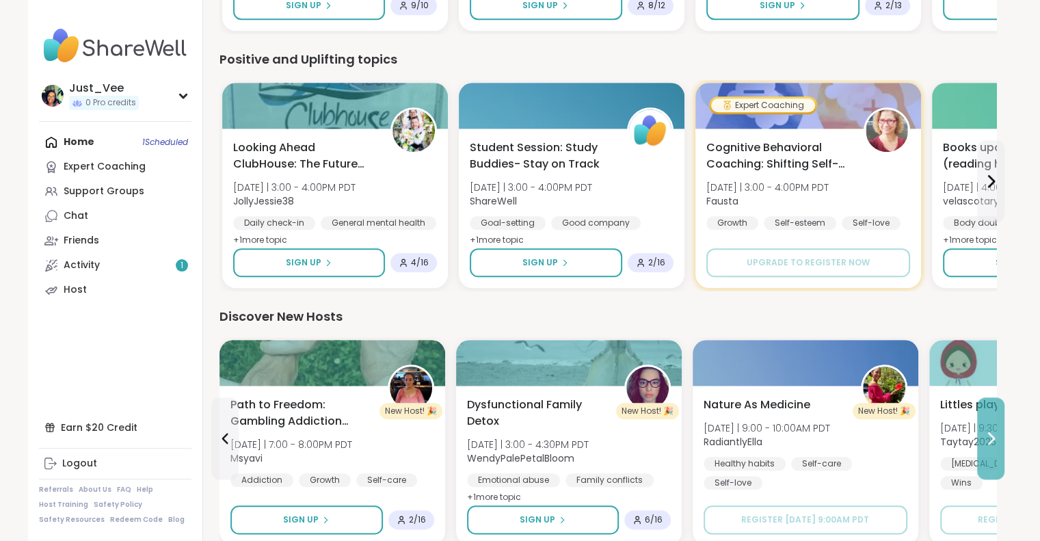
click at [986, 434] on icon at bounding box center [990, 438] width 16 height 16
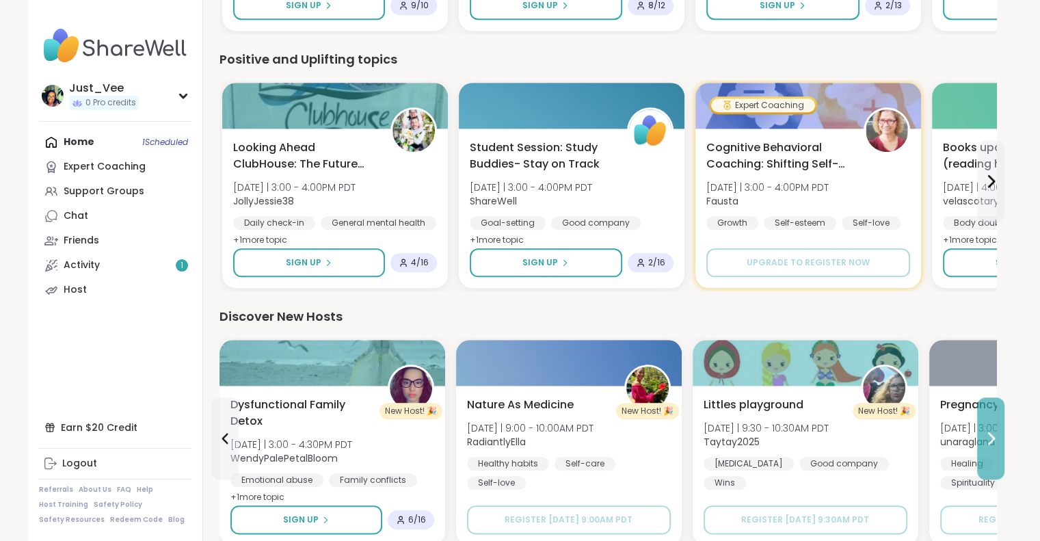
click at [986, 434] on icon at bounding box center [990, 438] width 16 height 16
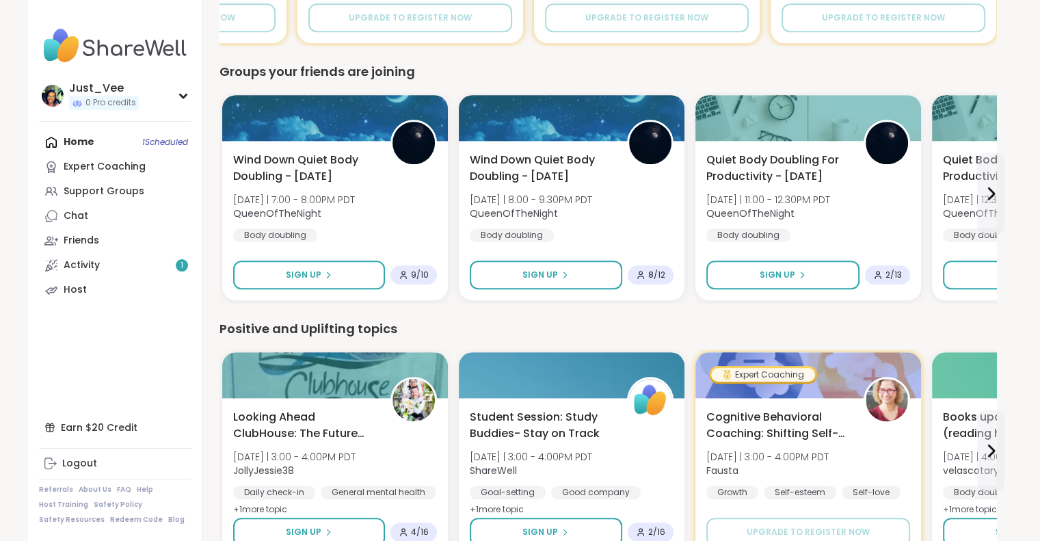
scroll to position [1162, 0]
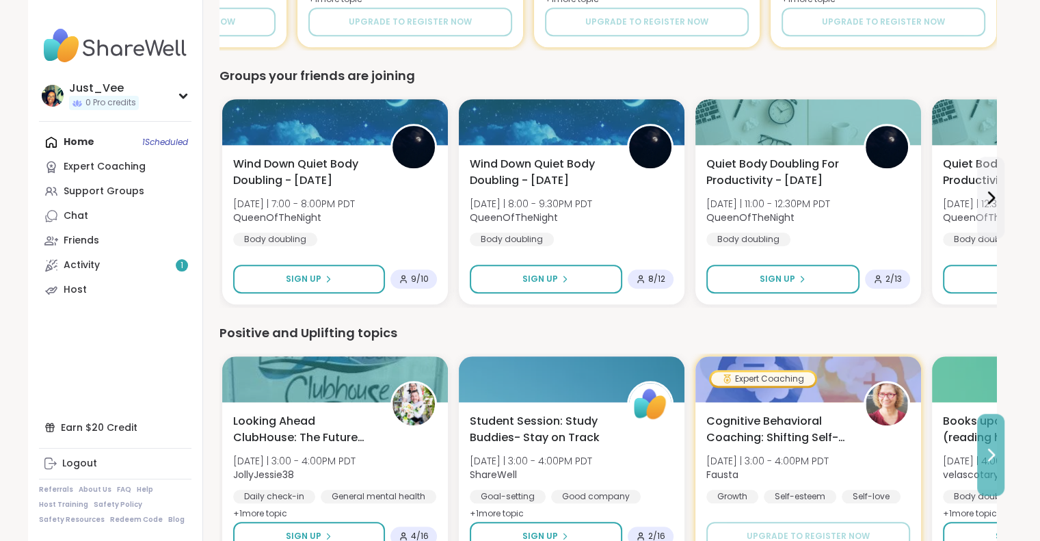
click at [991, 450] on icon at bounding box center [990, 454] width 16 height 16
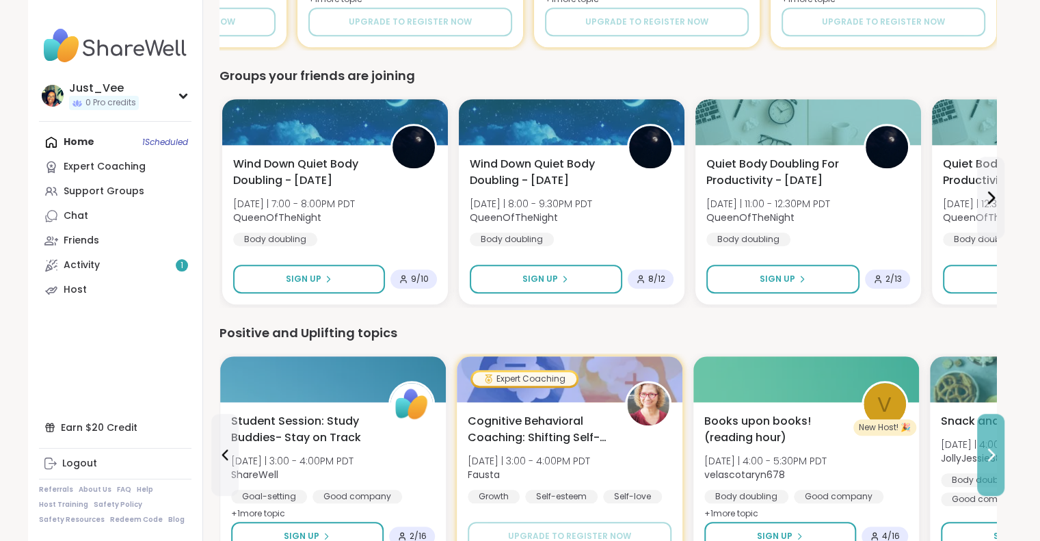
click at [991, 450] on icon at bounding box center [990, 454] width 16 height 16
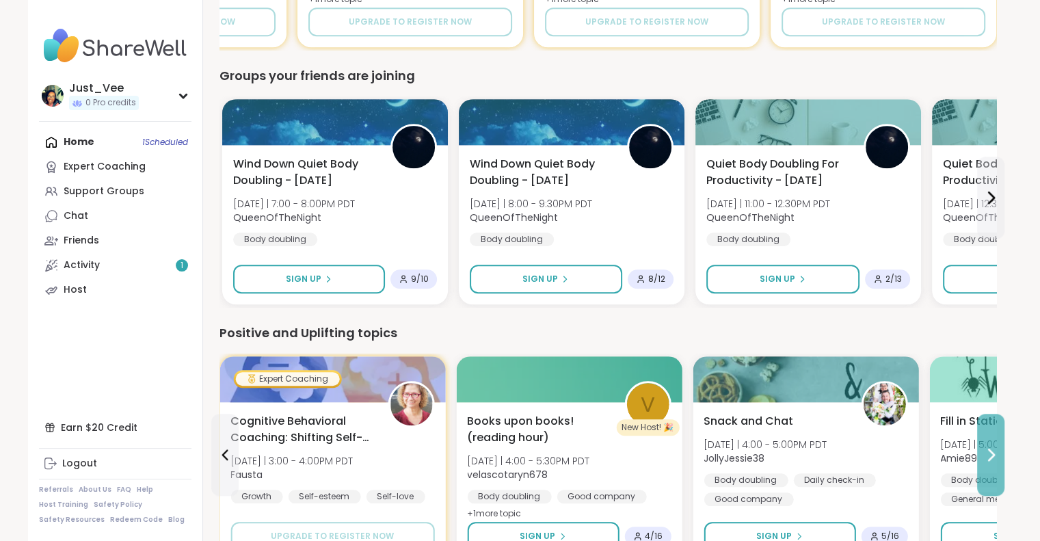
click at [991, 450] on icon at bounding box center [990, 454] width 16 height 16
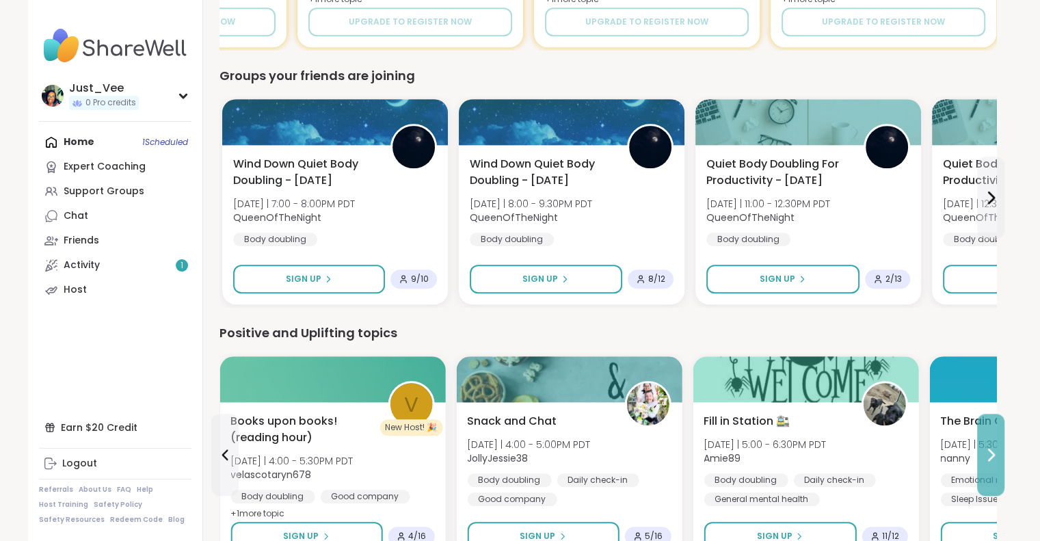
click at [991, 450] on icon at bounding box center [990, 454] width 16 height 16
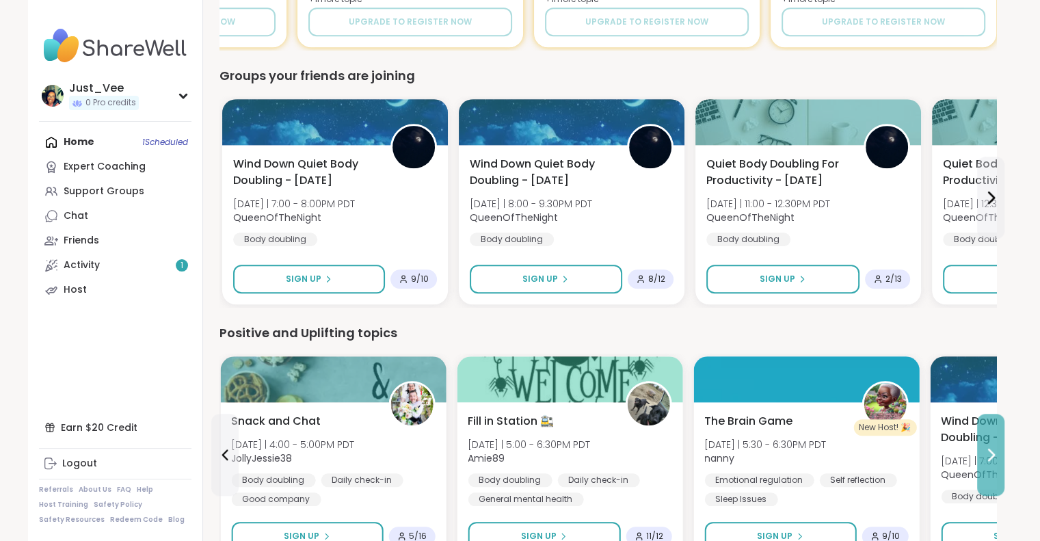
click at [991, 450] on icon at bounding box center [990, 454] width 16 height 16
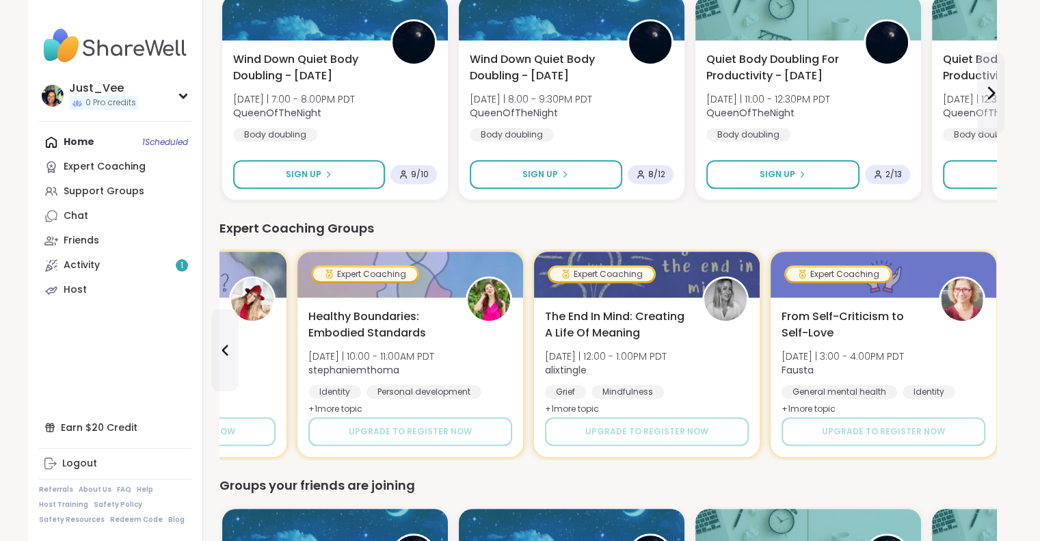
scroll to position [752, 0]
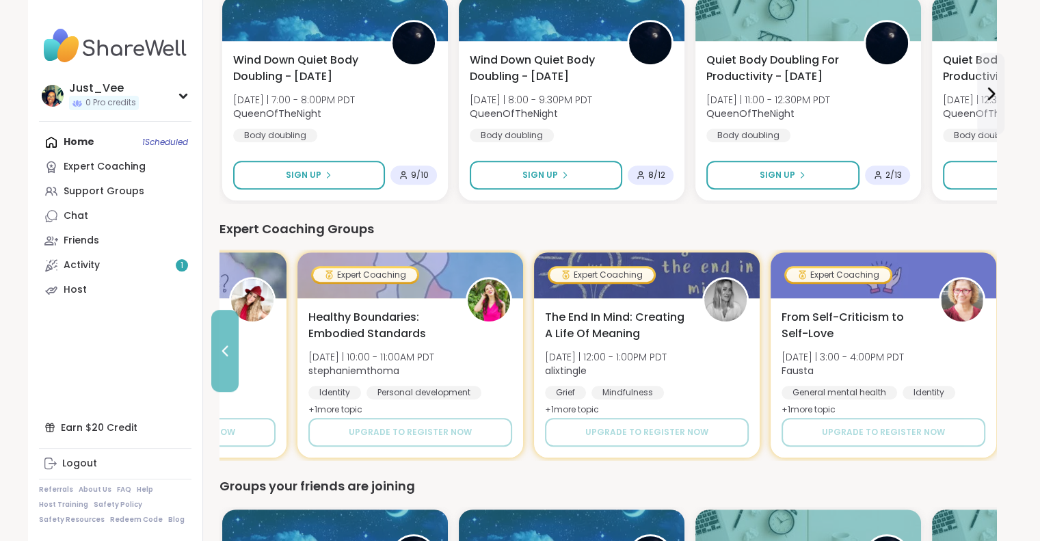
click at [224, 366] on button at bounding box center [224, 351] width 27 height 82
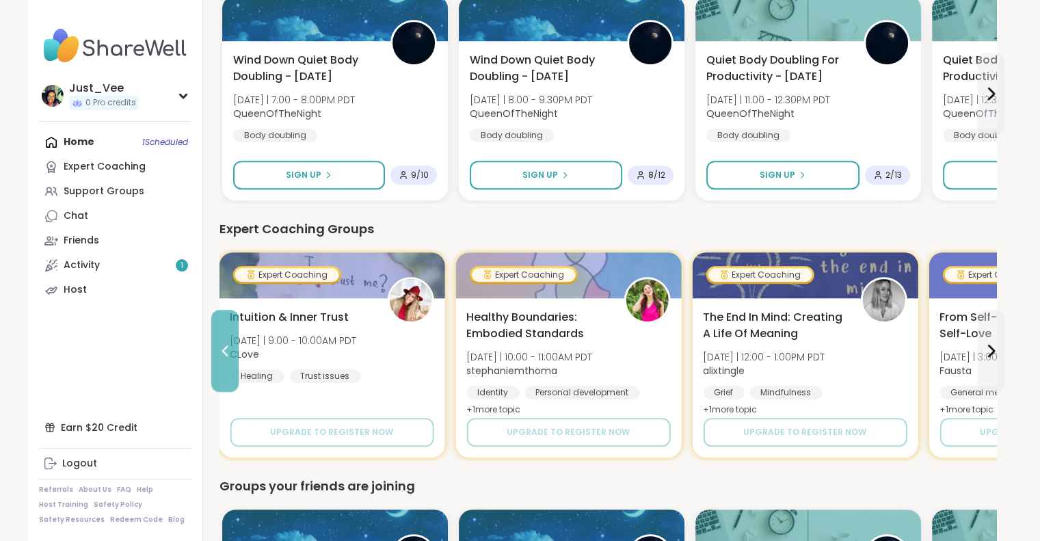
click at [224, 366] on button at bounding box center [224, 351] width 27 height 82
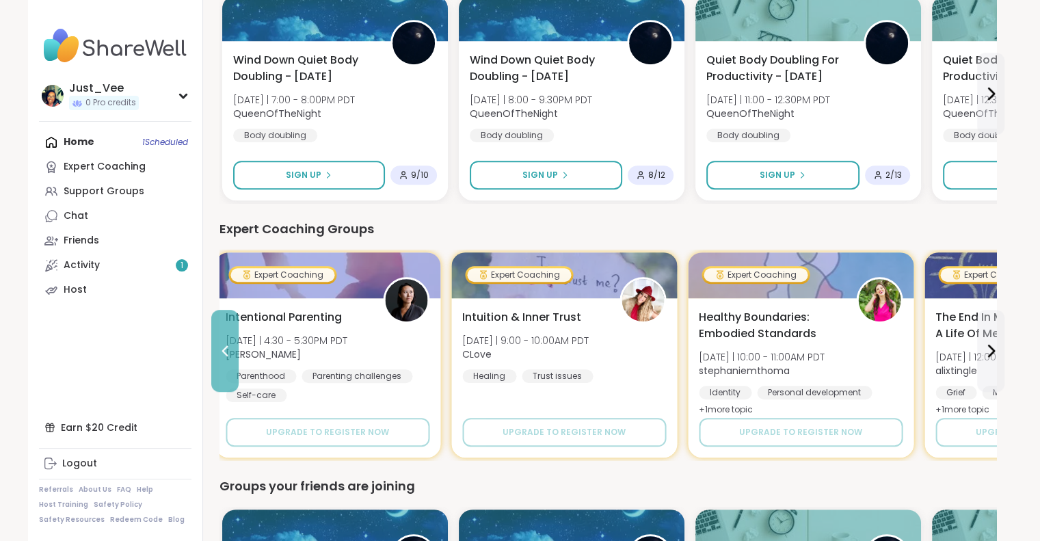
click at [224, 366] on button at bounding box center [224, 351] width 27 height 82
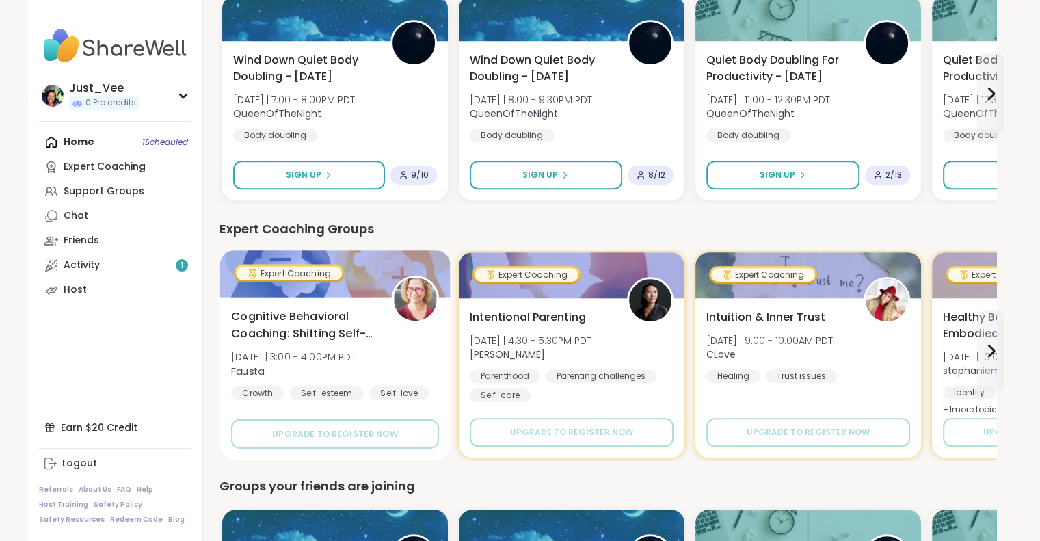
click at [331, 334] on span "Cognitive Behavioral Coaching: Shifting Self-Talk" at bounding box center [303, 324] width 145 height 33
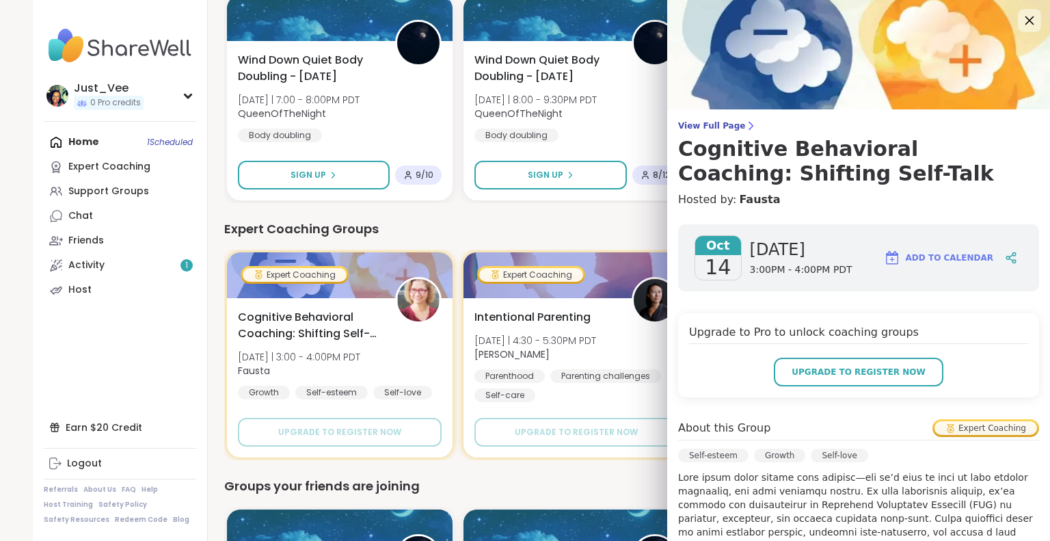
click at [1025, 23] on icon at bounding box center [1029, 20] width 9 height 9
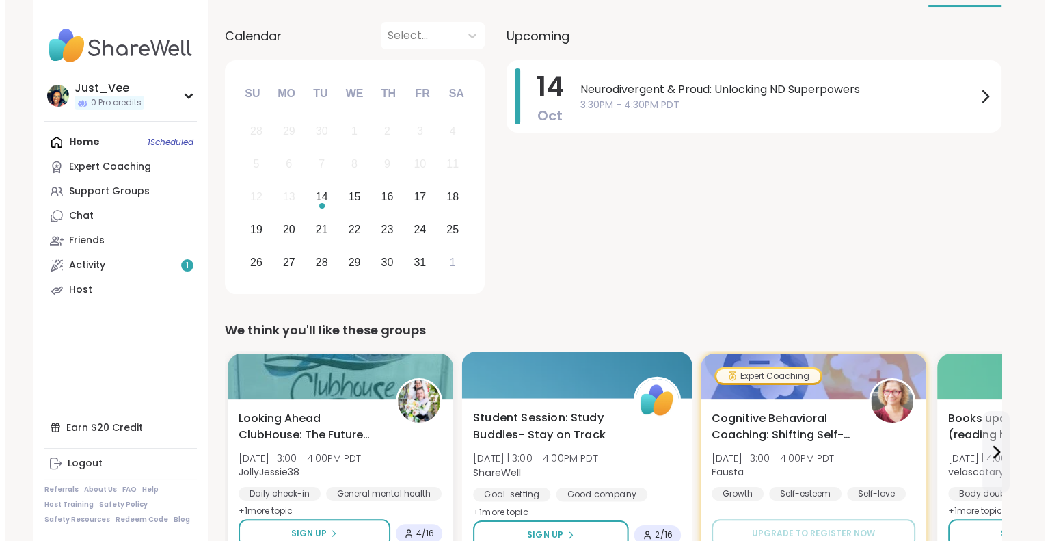
scroll to position [0, 0]
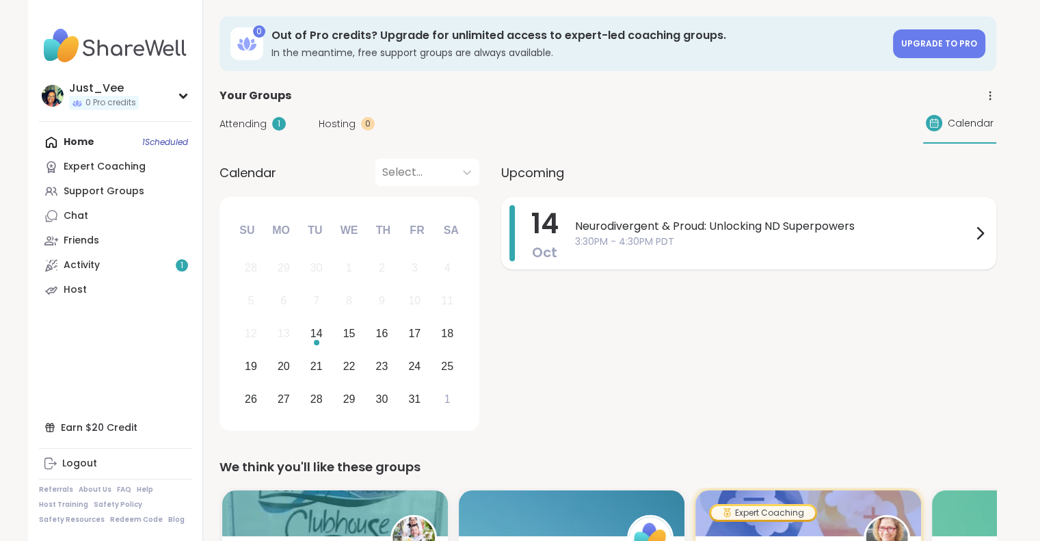
click at [662, 225] on span "Neurodivergent & Proud: Unlocking ND Superpowers" at bounding box center [773, 226] width 396 height 16
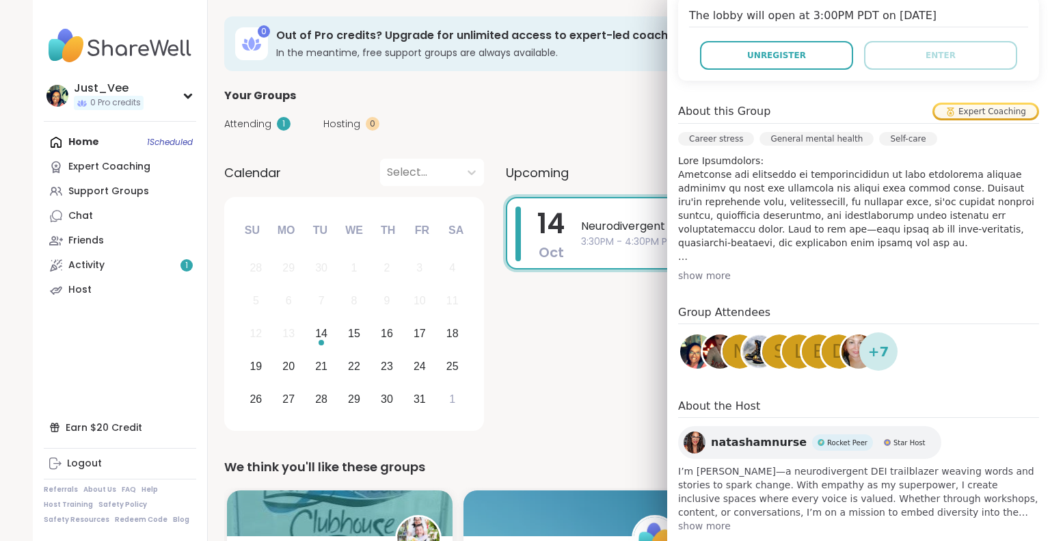
scroll to position [340, 0]
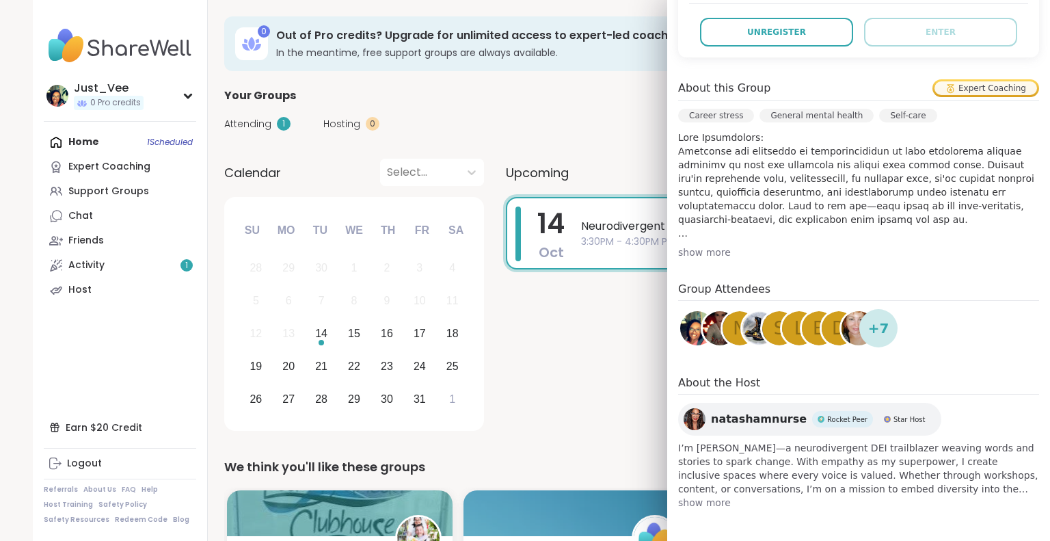
click at [707, 502] on span "show more" at bounding box center [858, 503] width 361 height 14
click at [738, 418] on span "natashamnurse" at bounding box center [759, 419] width 96 height 16
click at [578, 341] on div "[DATE] Neurodivergent & Proud: Unlocking ND Superpowers 3:30PM - 4:30PM PDT" at bounding box center [753, 316] width 495 height 239
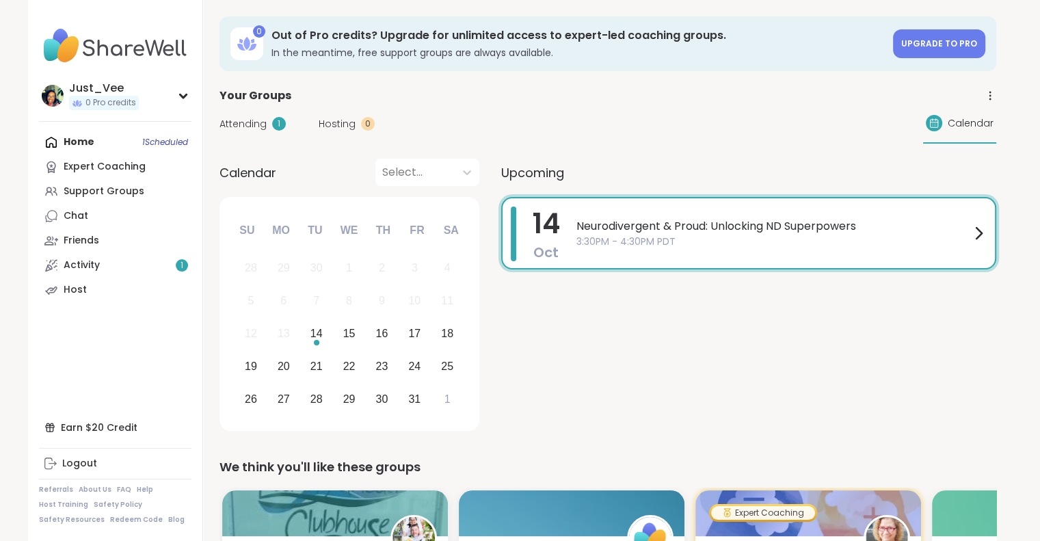
click at [626, 219] on span "Neurodivergent & Proud: Unlocking ND Superpowers" at bounding box center [773, 226] width 394 height 16
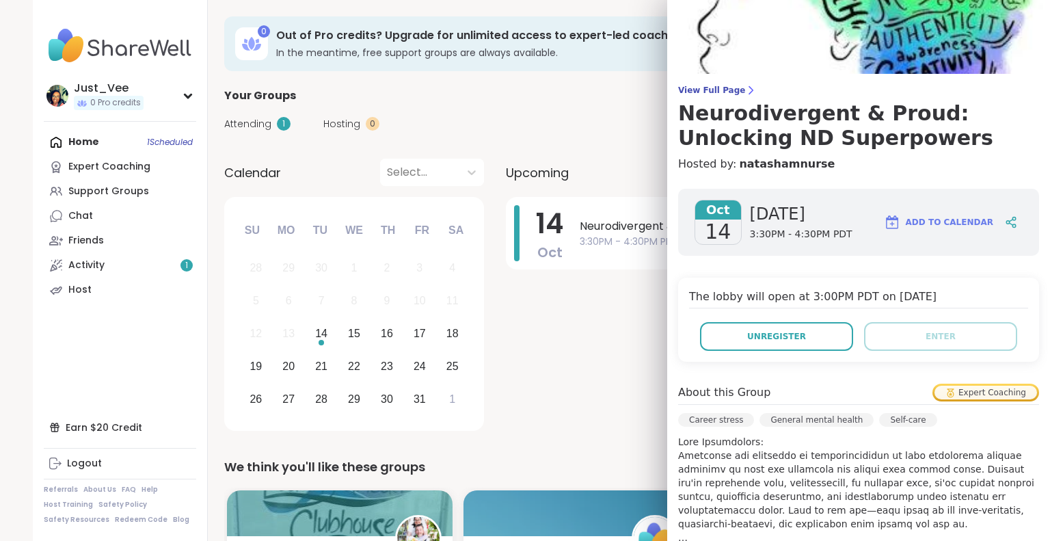
scroll to position [68, 0]
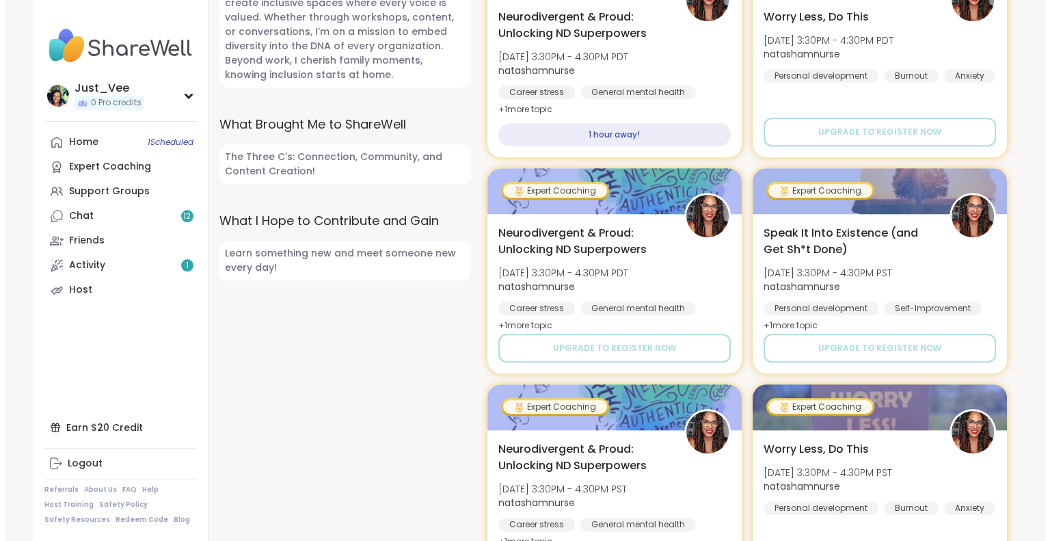
scroll to position [752, 0]
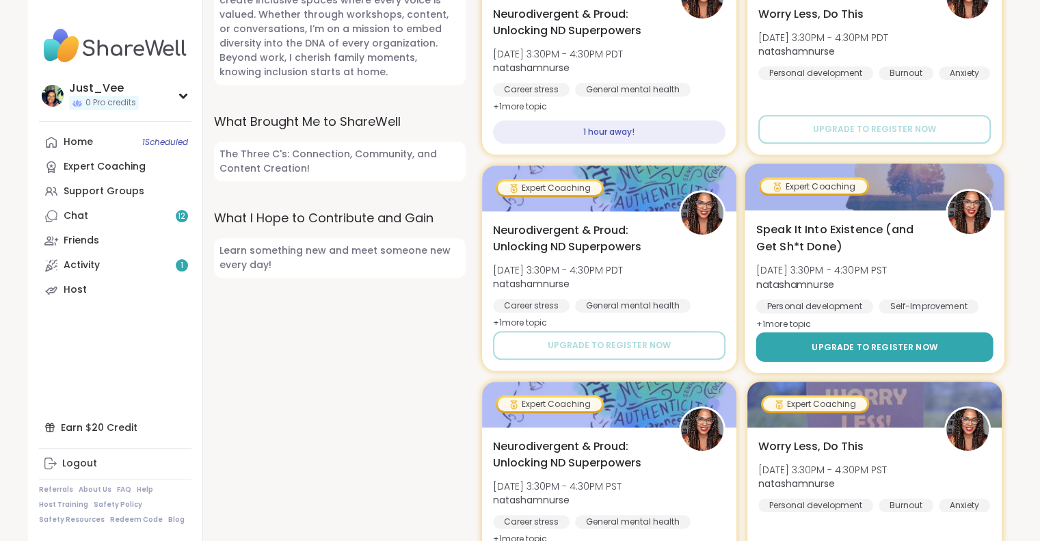
click at [889, 351] on span "Upgrade to register now" at bounding box center [874, 346] width 126 height 12
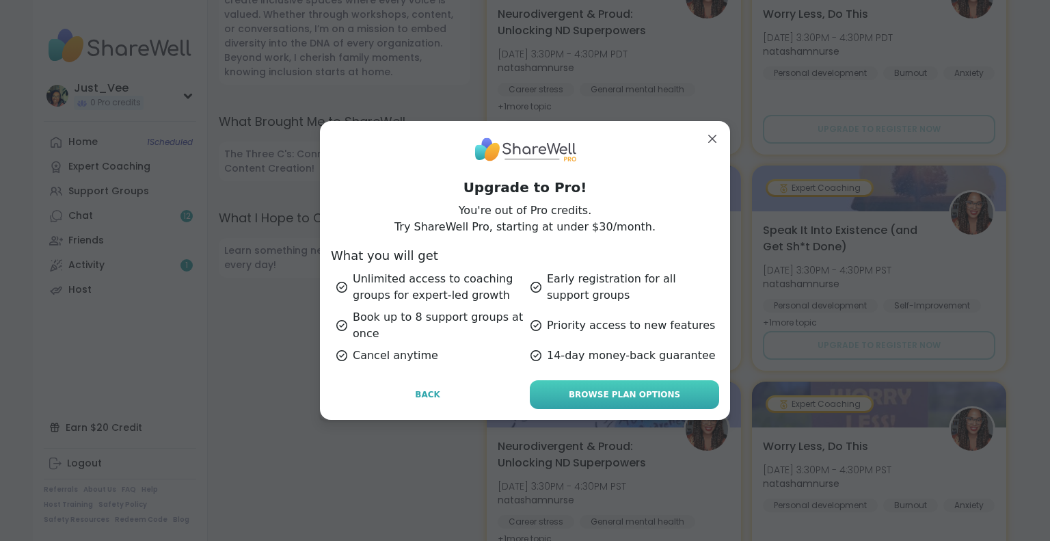
click at [615, 388] on span "Browse Plan Options" at bounding box center [624, 394] width 111 height 12
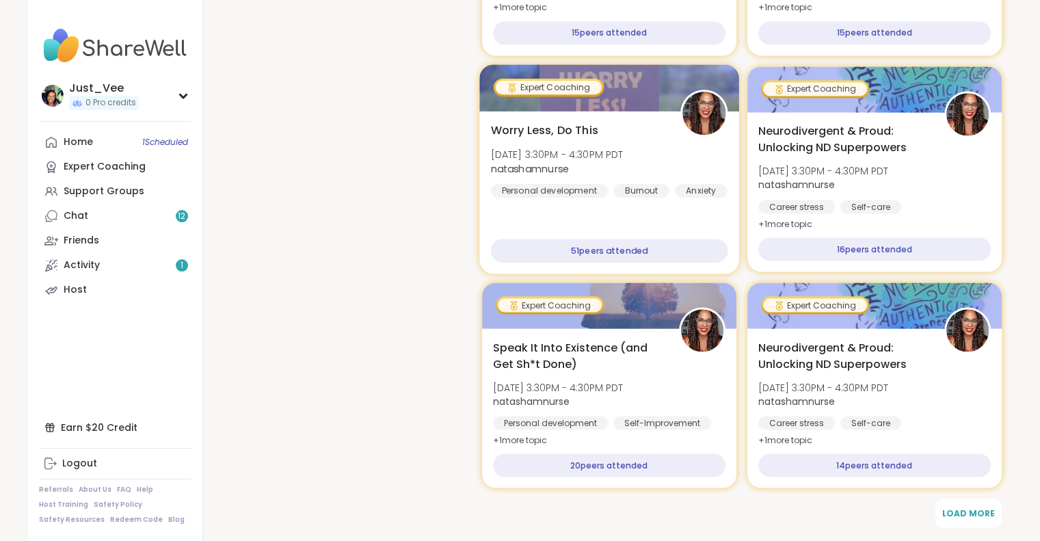
scroll to position [2394, 0]
